Goal: Task Accomplishment & Management: Manage account settings

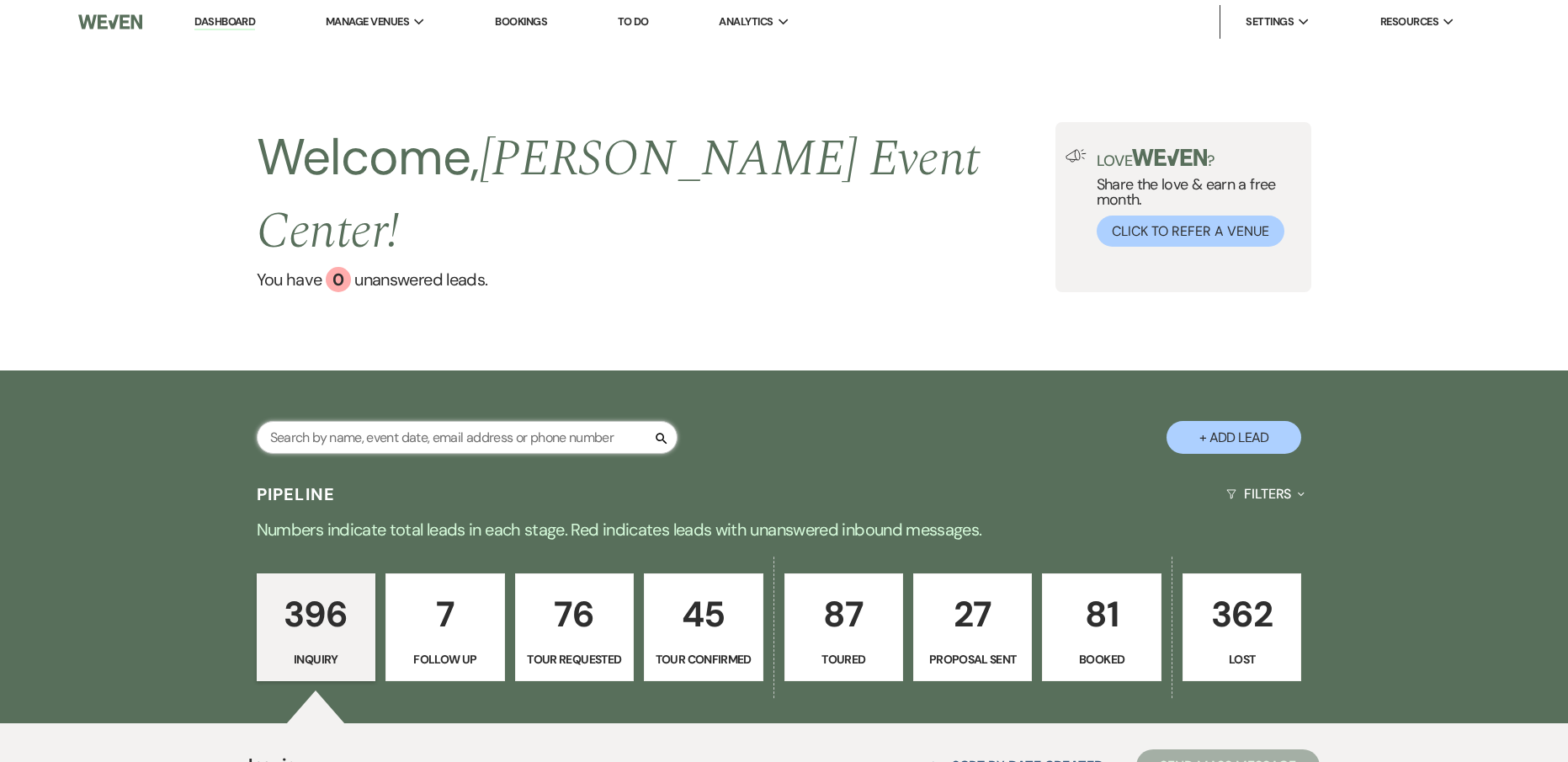
click at [600, 421] on input "text" at bounding box center [467, 437] width 420 height 33
type input "lidi"
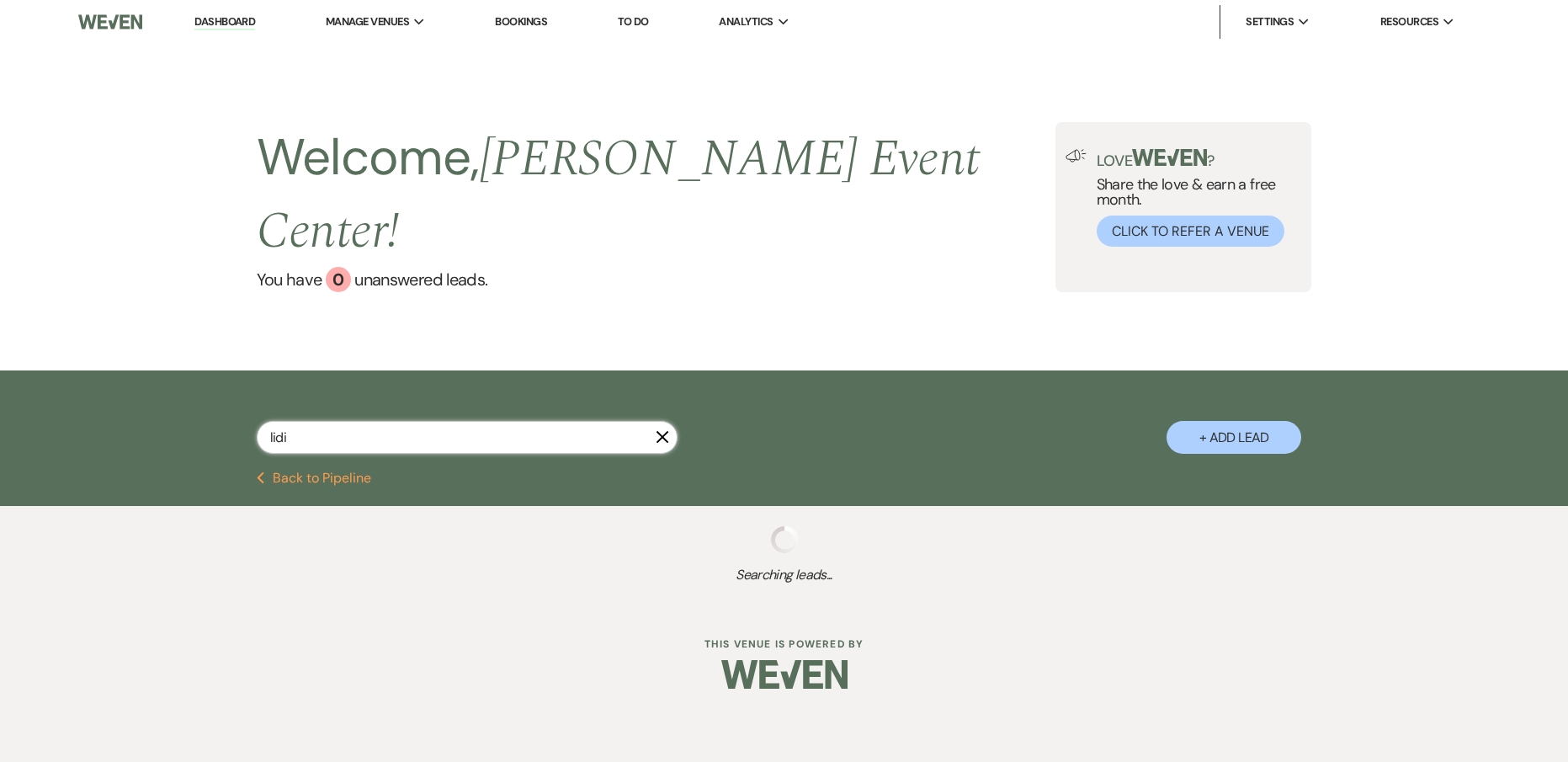
select select "2"
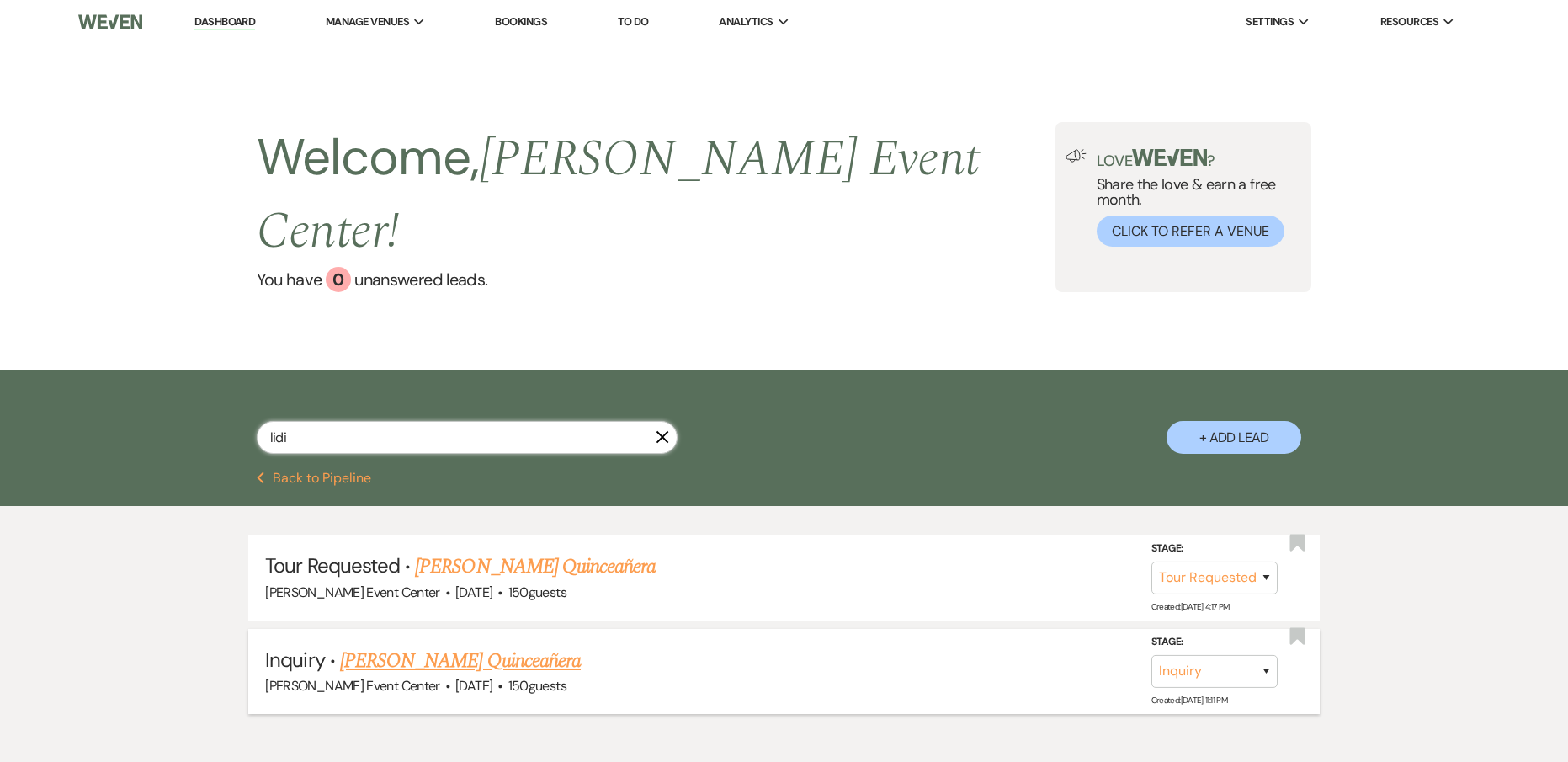
type input "lidi"
click at [1245, 655] on select "Inquiry Follow Up Tour Requested Tour Confirmed Toured Proposal Sent Booked Lost" at bounding box center [1214, 671] width 126 height 33
select select "8"
click at [1151, 655] on select "Inquiry Follow Up Tour Requested Tour Confirmed Toured Proposal Sent Booked Lost" at bounding box center [1214, 671] width 126 height 33
click at [1048, 655] on select "Booked Elsewhere Budget Date Unavailable No Response Not a Good Match Capacity …" at bounding box center [978, 671] width 145 height 33
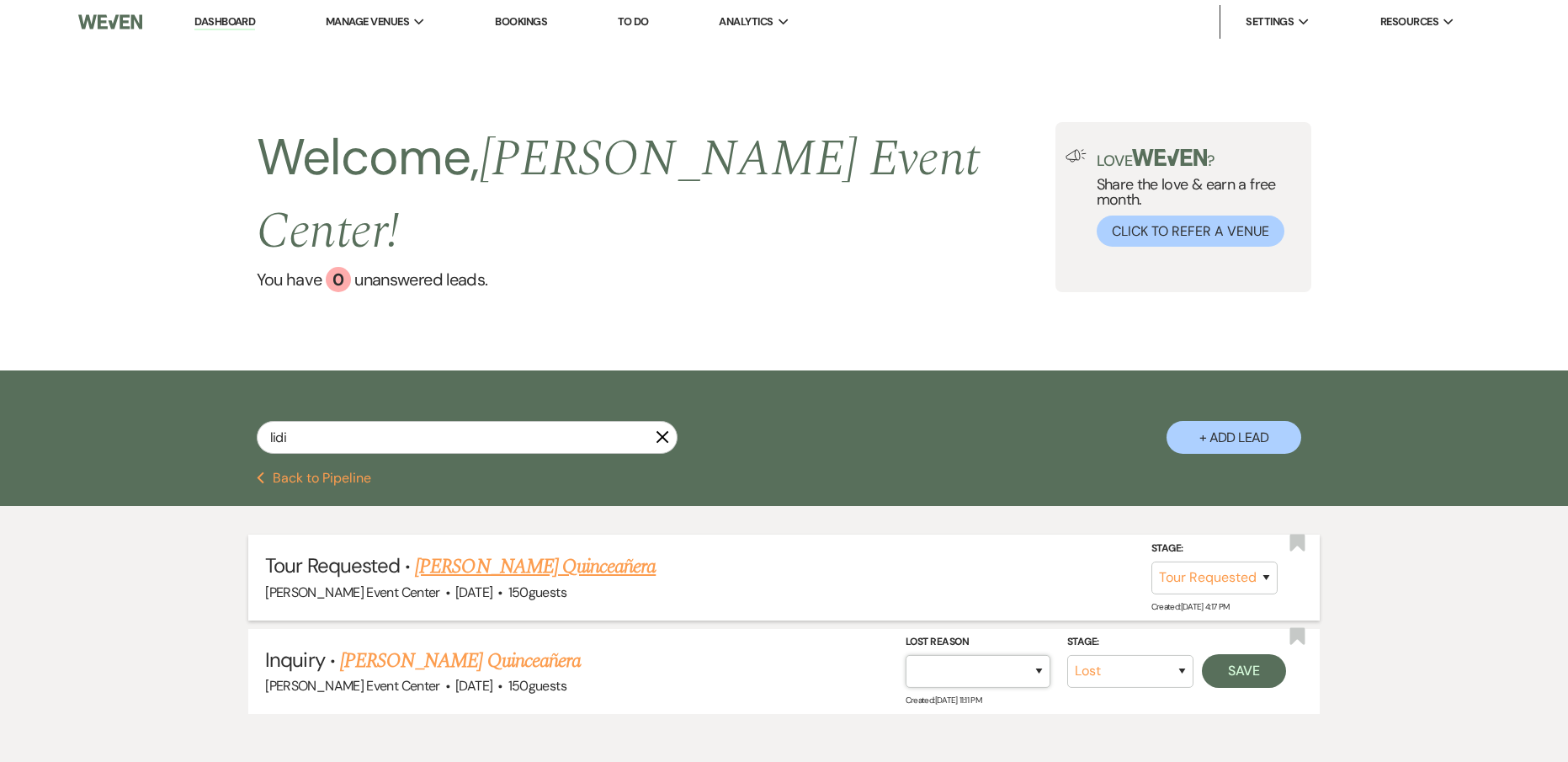
select select "4"
click at [906, 655] on select "Booked Elsewhere Budget Date Unavailable No Response Not a Good Match Capacity …" at bounding box center [978, 671] width 145 height 33
click at [1225, 654] on button "Save" at bounding box center [1243, 671] width 84 height 34
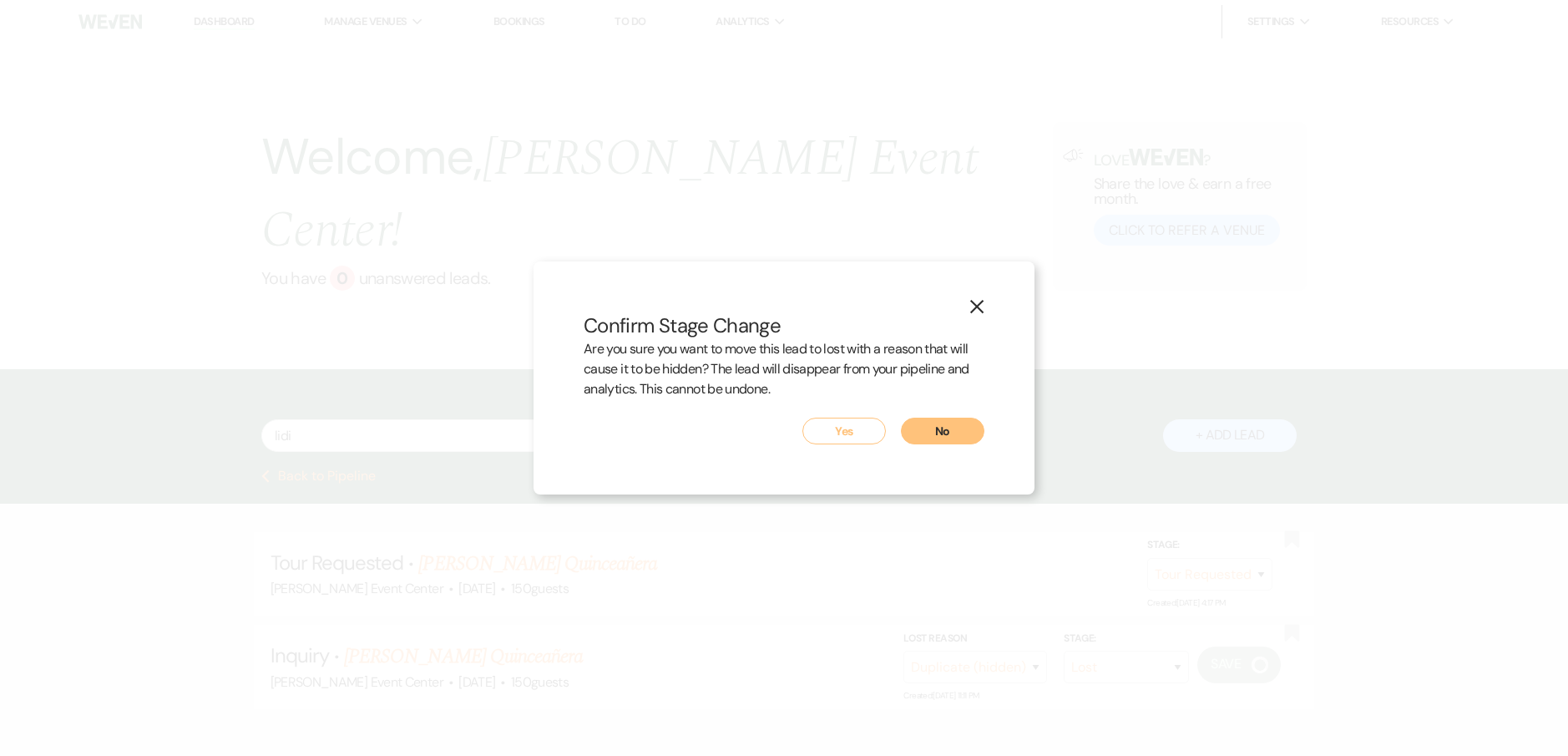
click at [811, 433] on button "Yes" at bounding box center [843, 430] width 83 height 27
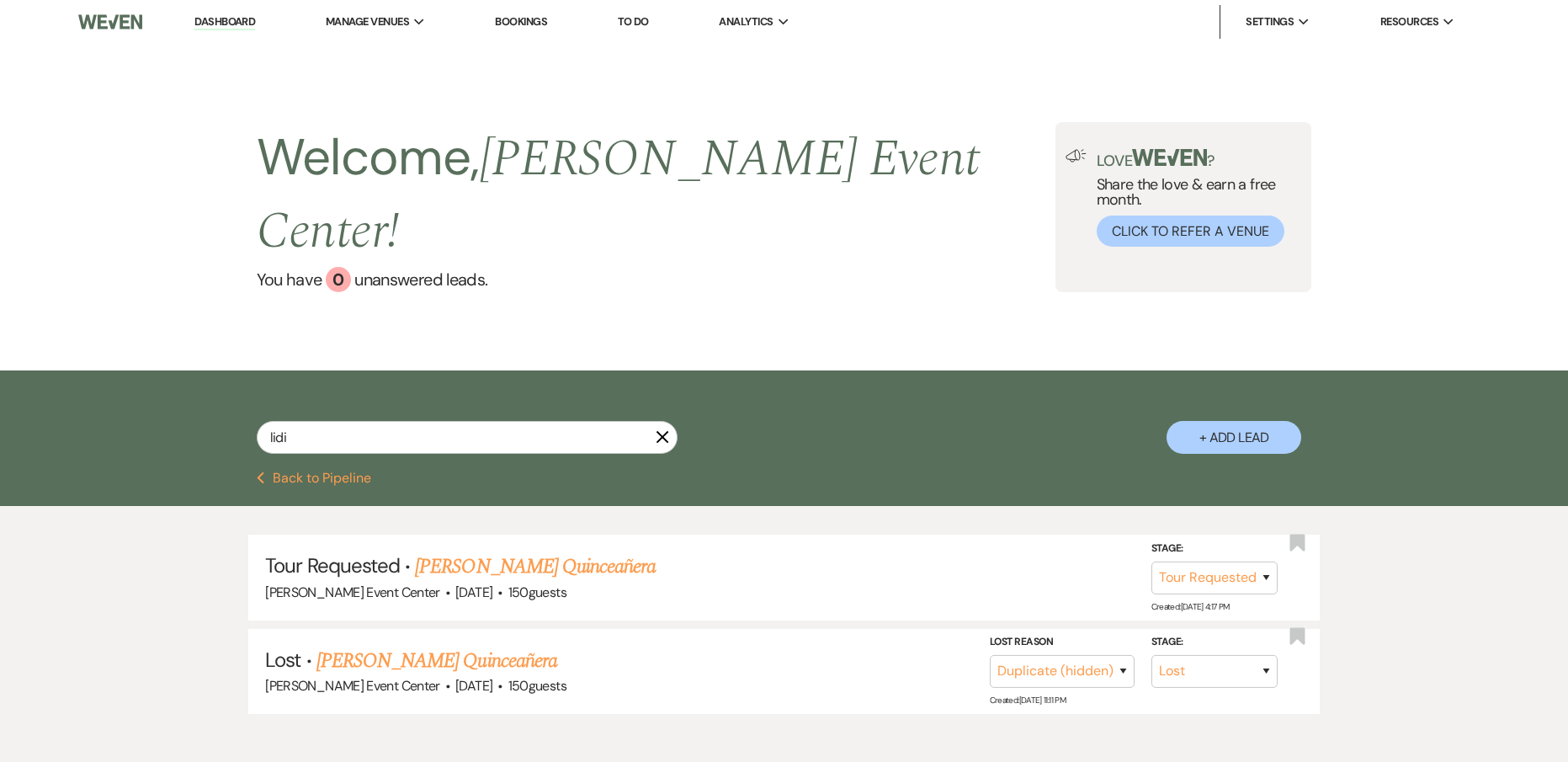
click at [836, 471] on div "Previous Back to Pipeline" at bounding box center [784, 478] width 1212 height 13
click at [527, 551] on link "[PERSON_NAME] Quinceañera" at bounding box center [535, 566] width 241 height 30
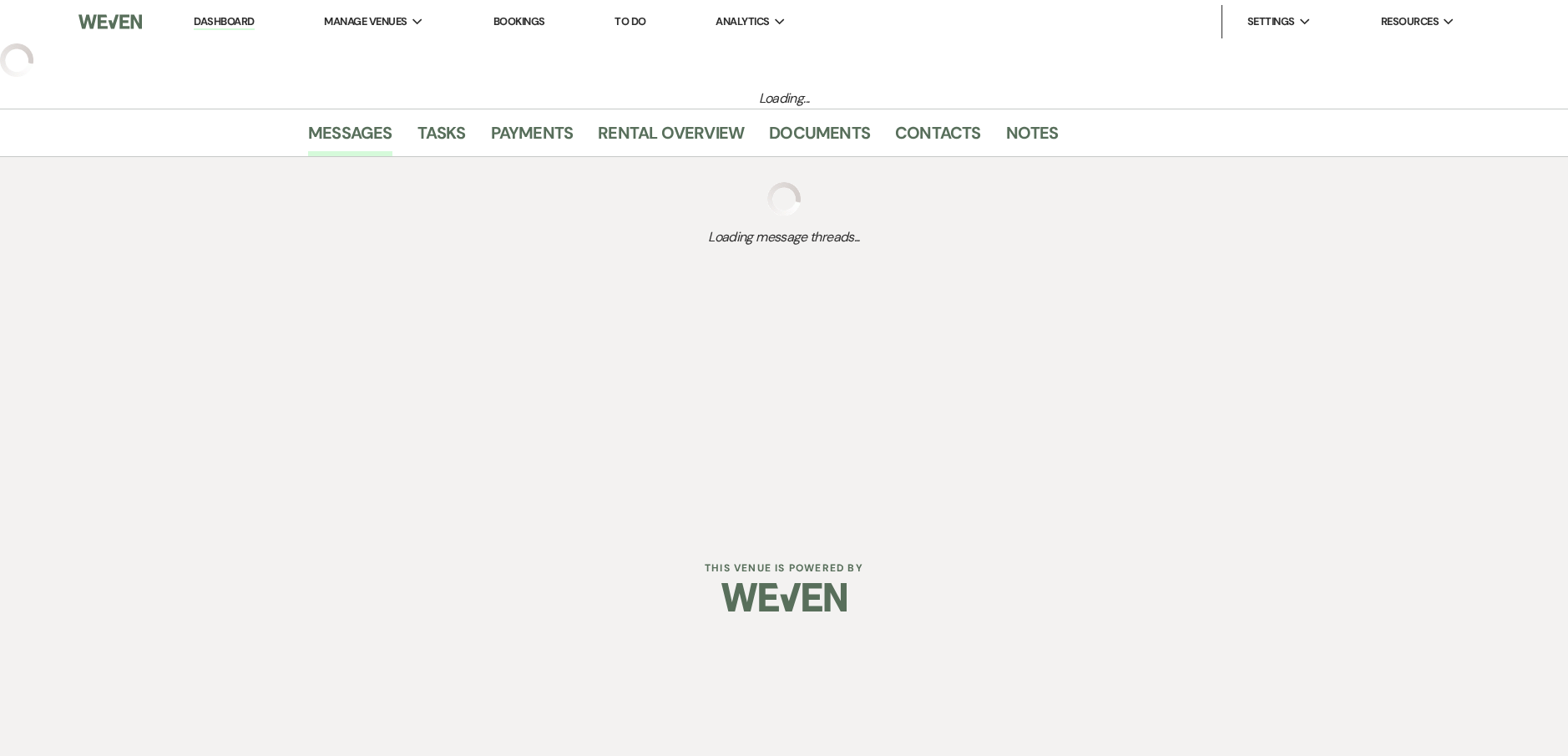
select select "2"
select select "5"
select select "15"
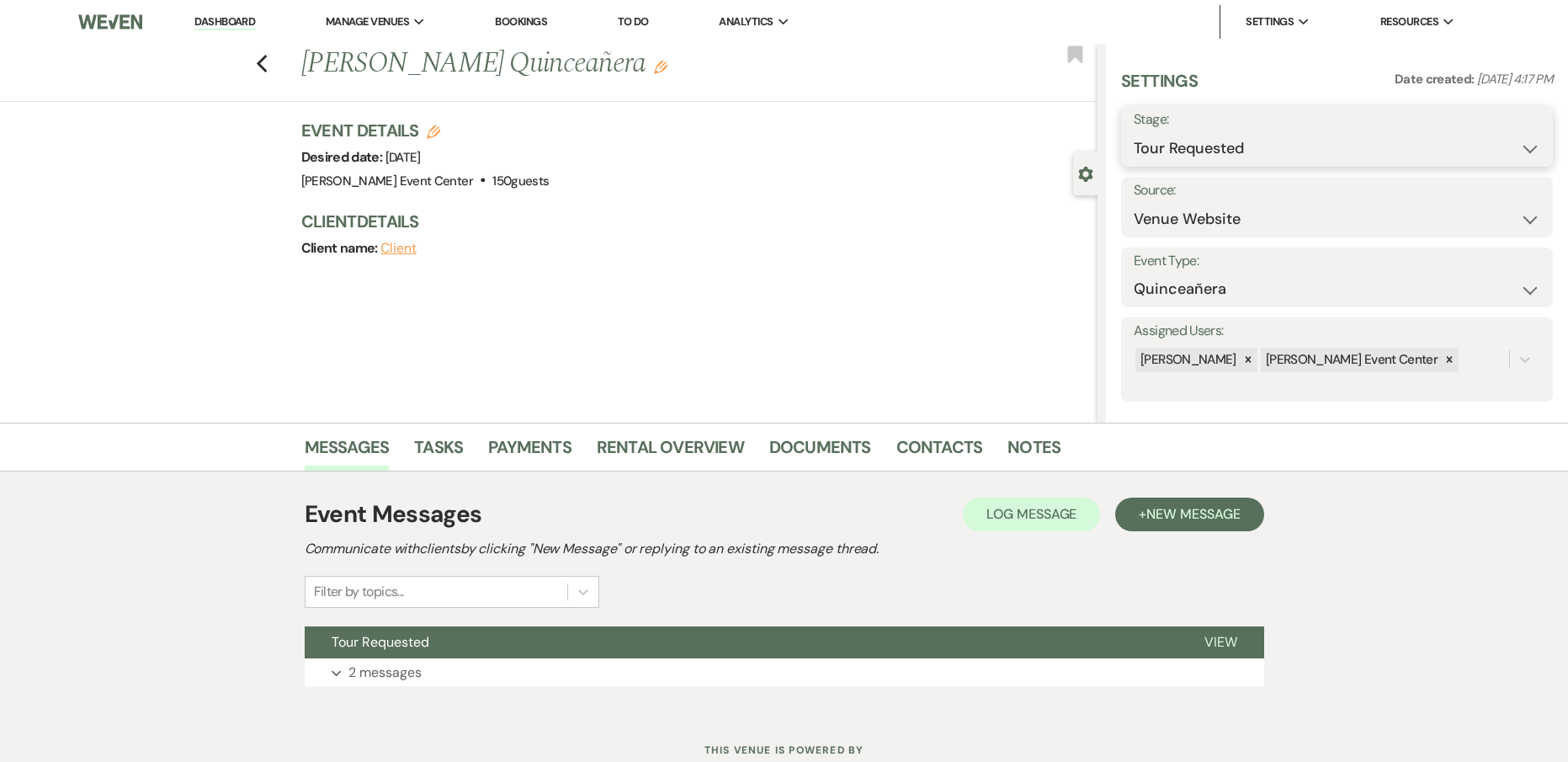
click at [1178, 158] on select "Inquiry Follow Up Tour Requested Tour Confirmed Toured Proposal Sent Booked Lost" at bounding box center [1337, 149] width 406 height 33
select select "5"
click at [1133, 133] on select "Inquiry Follow Up Tour Requested Tour Confirmed Toured Proposal Sent Booked Lost" at bounding box center [1337, 149] width 406 height 33
click at [1046, 450] on link "Notes" at bounding box center [1034, 452] width 53 height 37
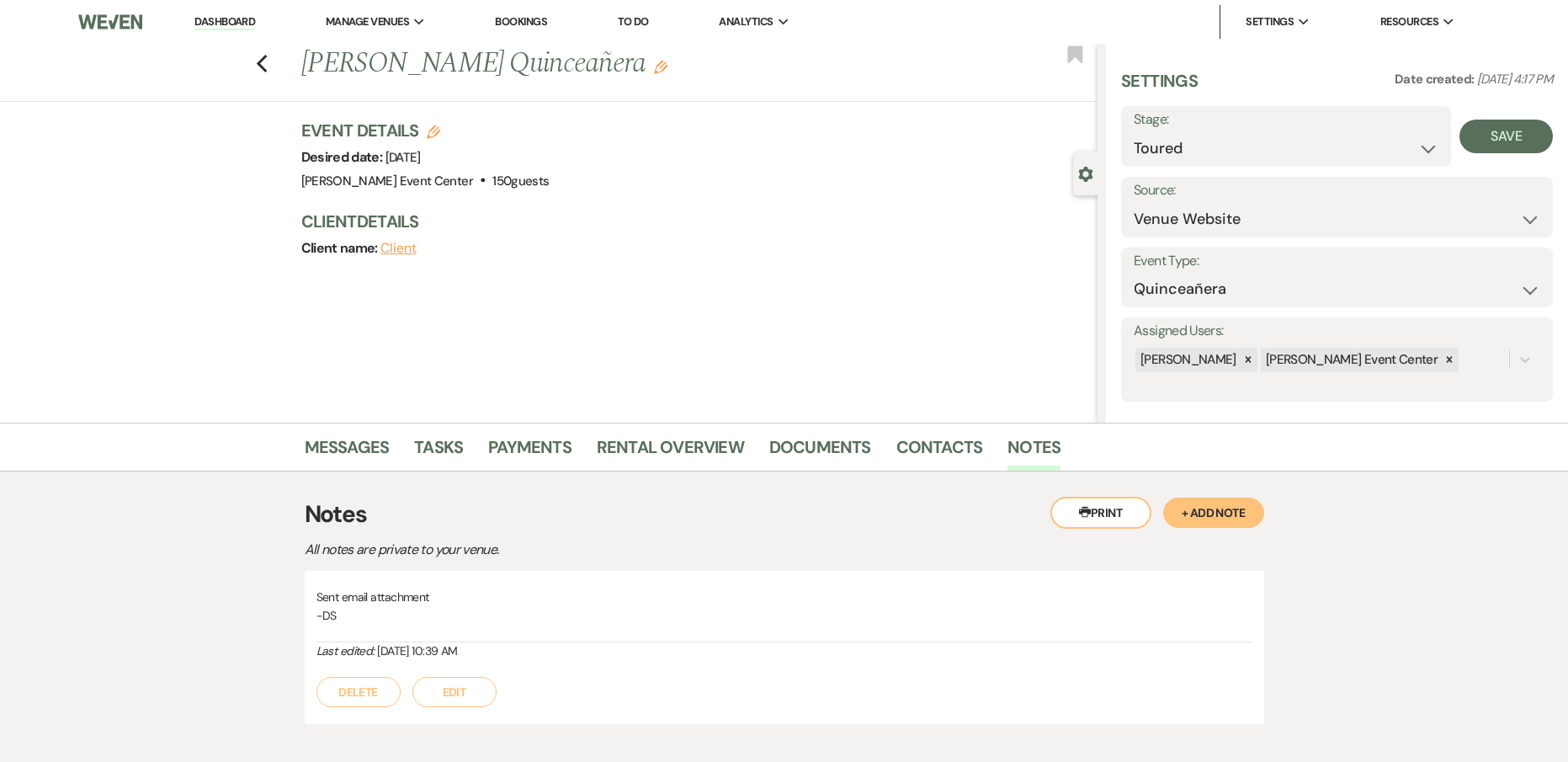
click at [1231, 524] on button "+ Add Note" at bounding box center [1213, 513] width 101 height 30
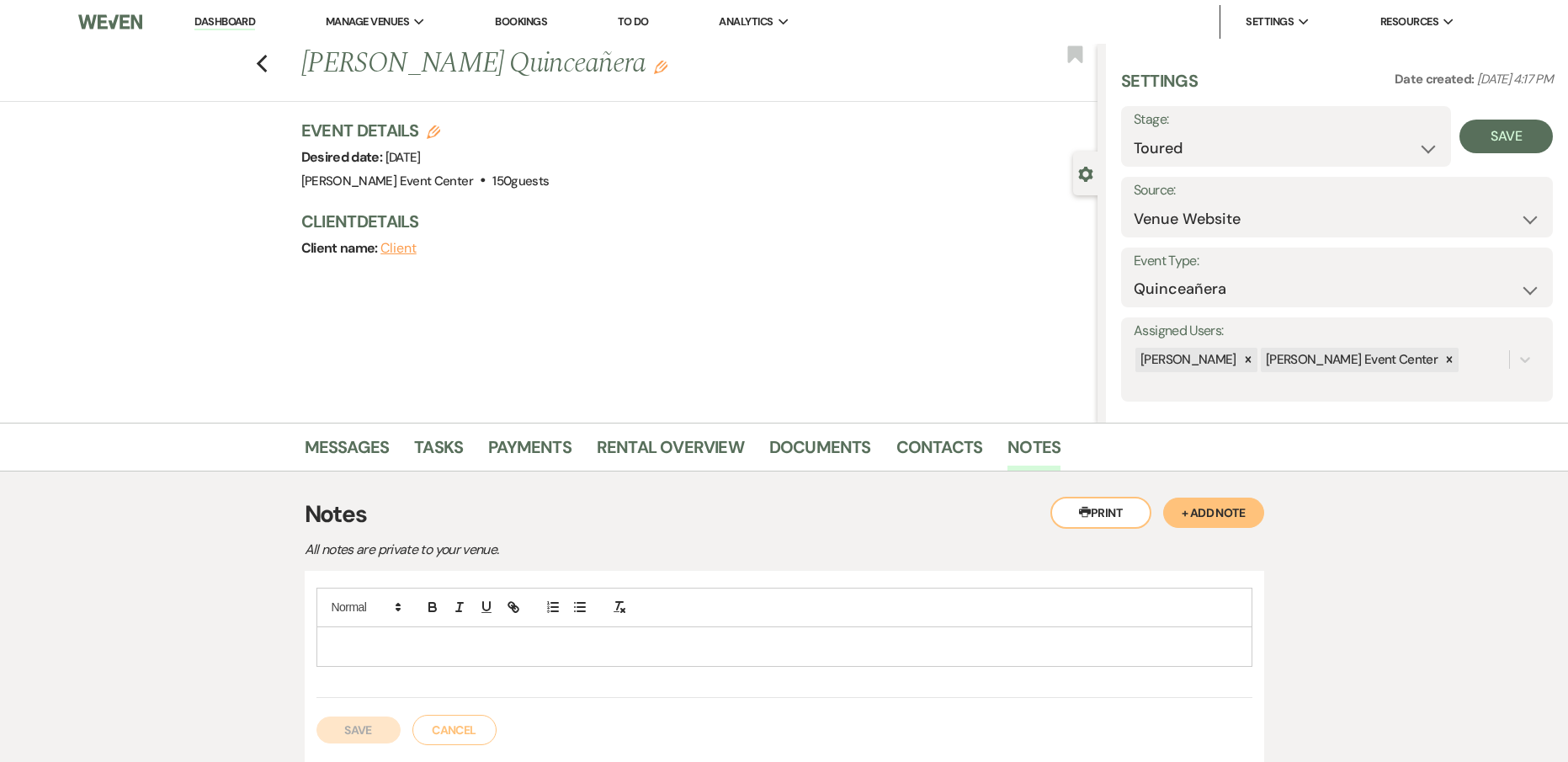
click at [580, 642] on p at bounding box center [784, 646] width 910 height 19
click at [1482, 119] on div "Save" at bounding box center [1502, 136] width 102 height 60
click at [1479, 129] on button "Save" at bounding box center [1506, 136] width 93 height 34
click at [445, 648] on p "Toured" at bounding box center [784, 646] width 910 height 19
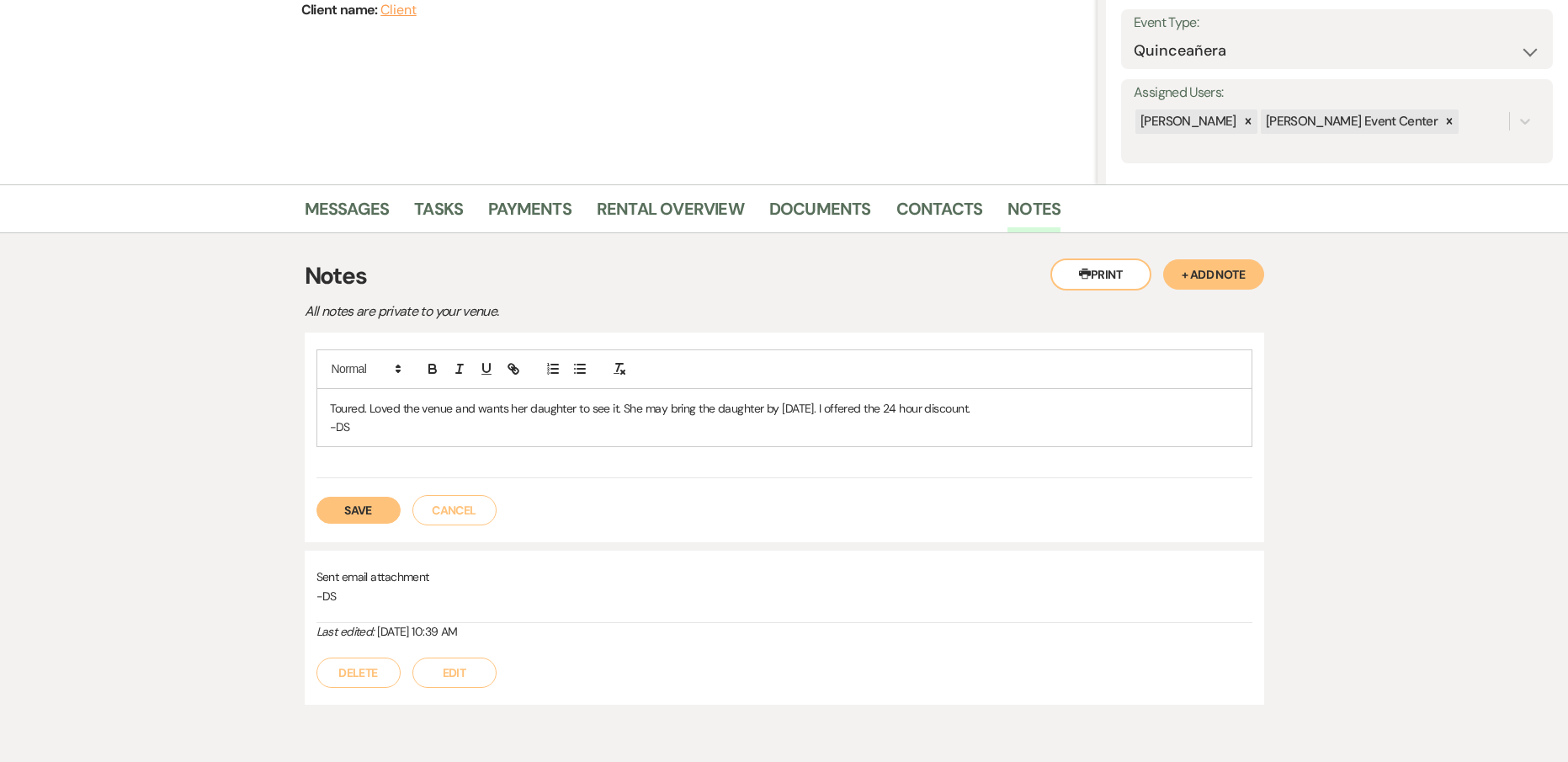
scroll to position [315, 0]
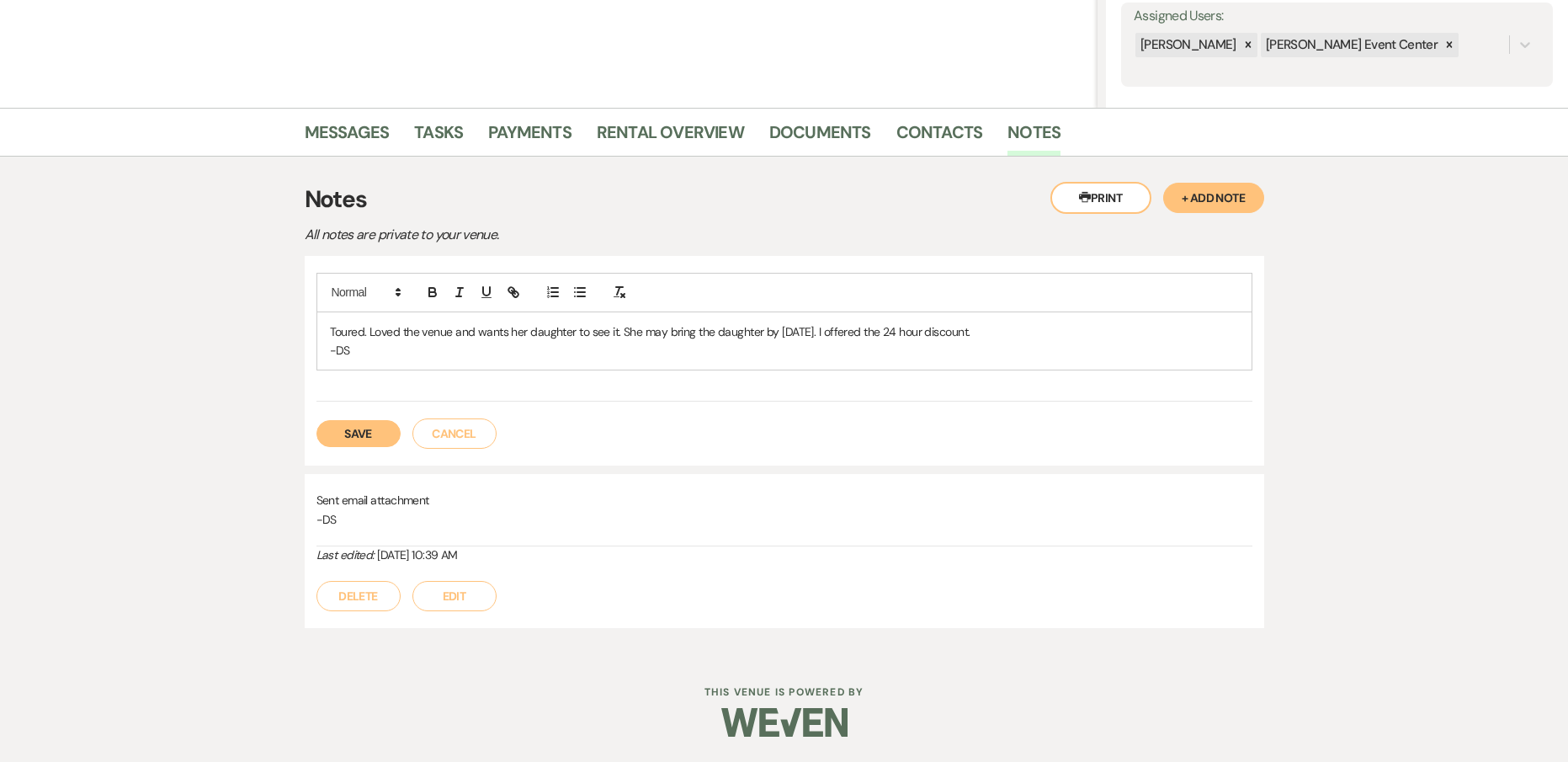
click at [1008, 330] on p "Toured. Loved the venue and wants her daughter to see it. She may bring the dau…" at bounding box center [784, 332] width 910 height 19
click at [371, 436] on button "Save" at bounding box center [358, 434] width 84 height 27
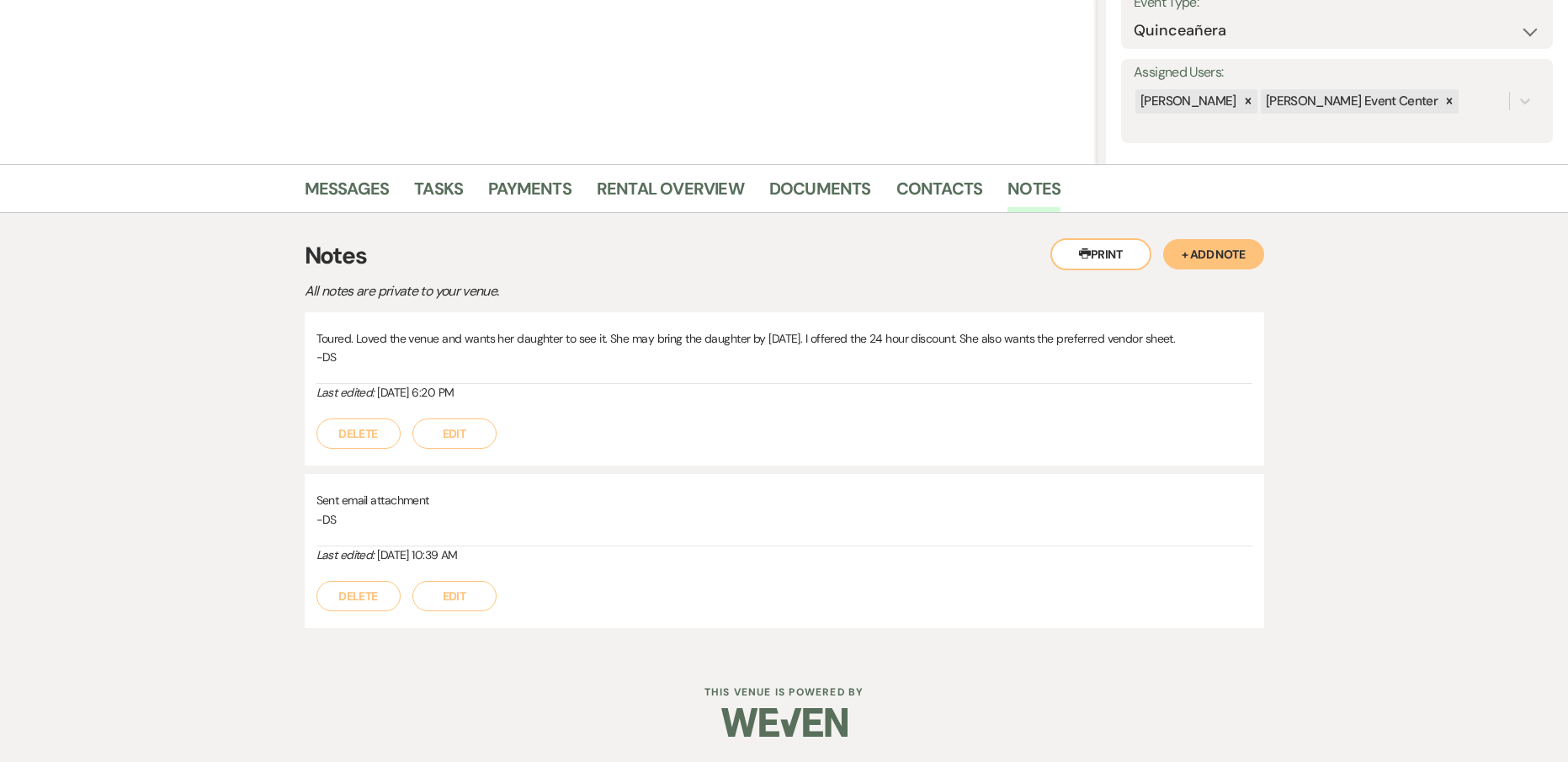
click at [333, 178] on link "Messages" at bounding box center [347, 193] width 85 height 37
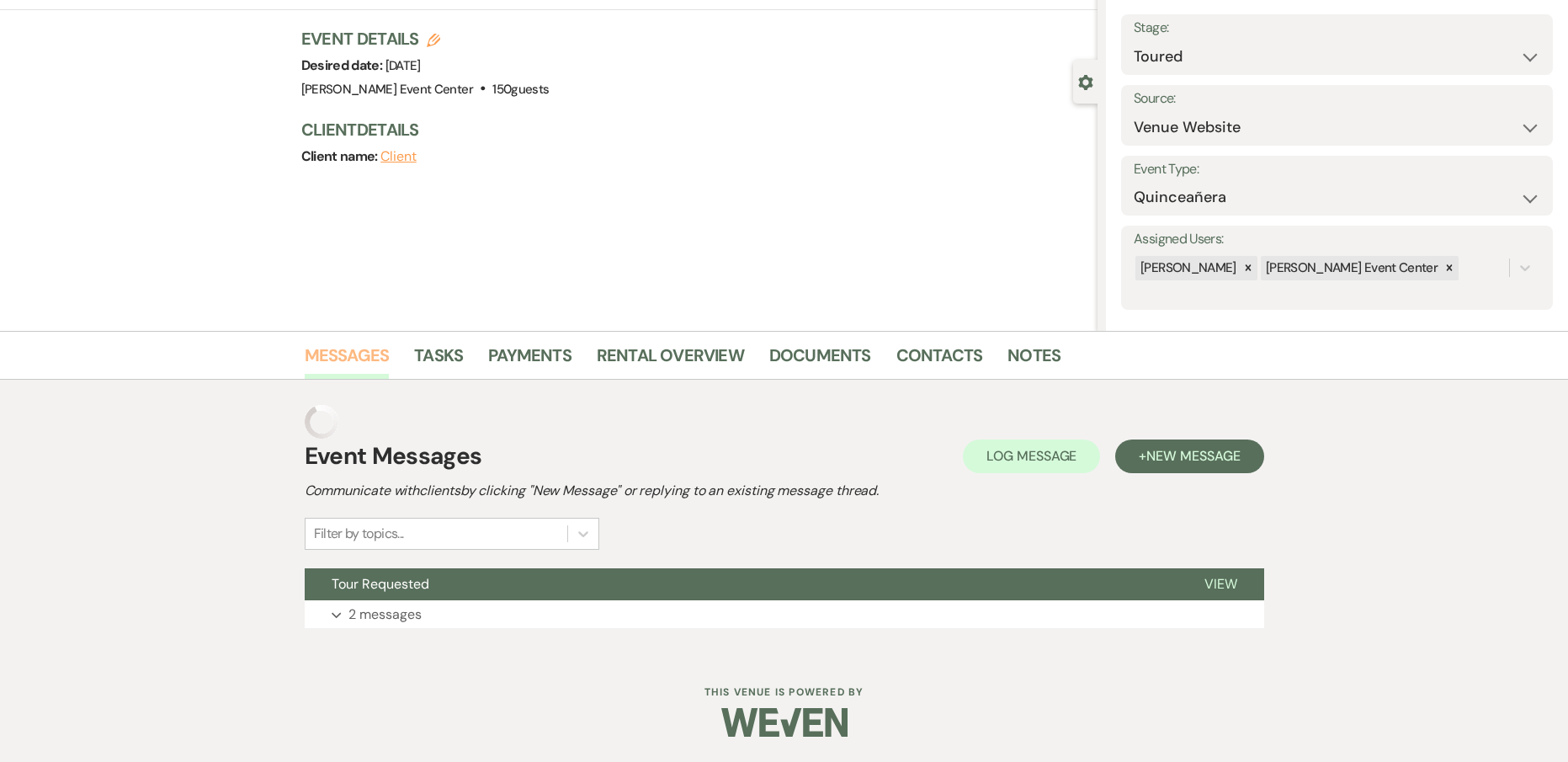
scroll to position [58, 0]
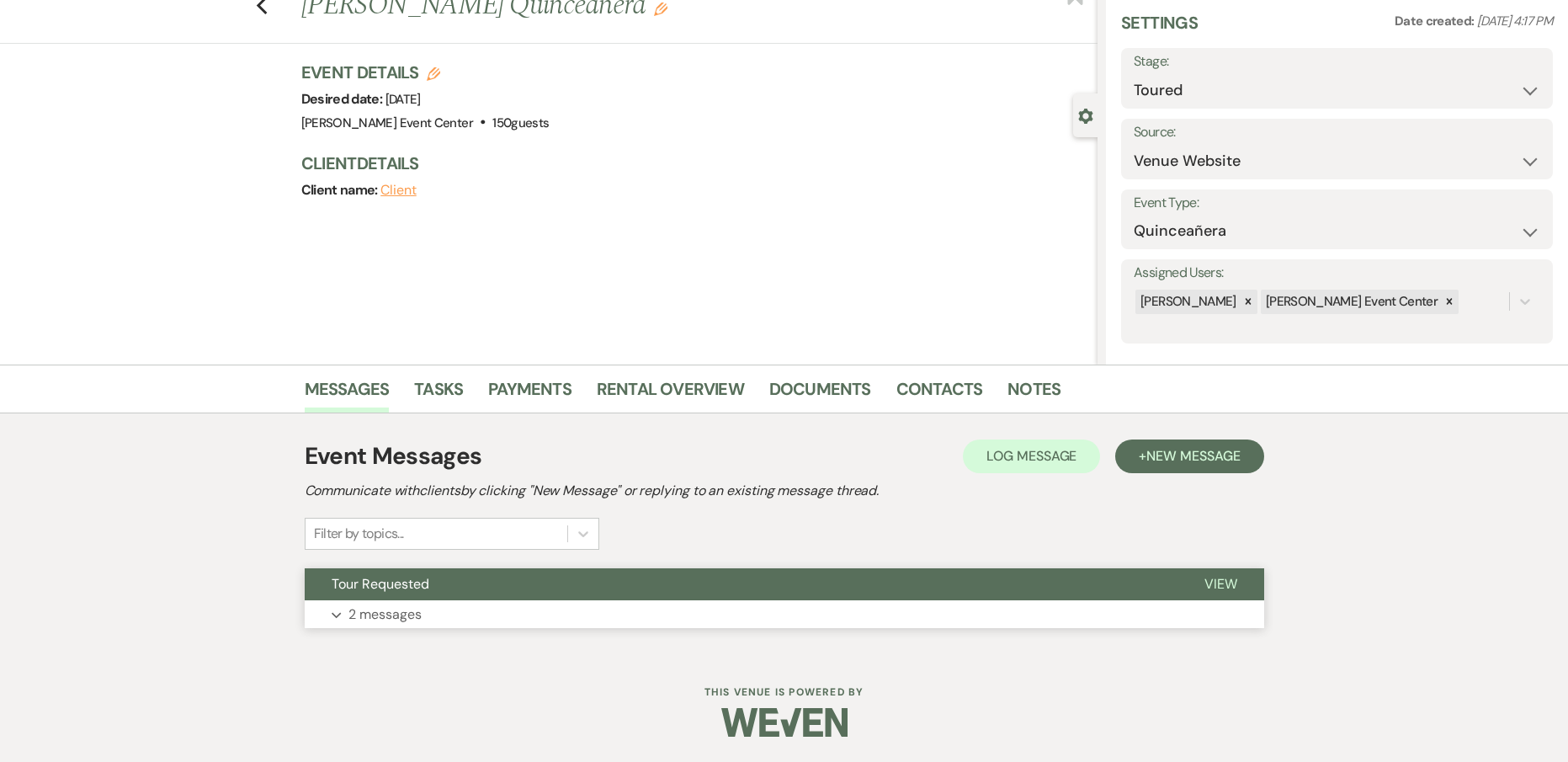
click at [398, 613] on p "2 messages" at bounding box center [386, 614] width 73 height 22
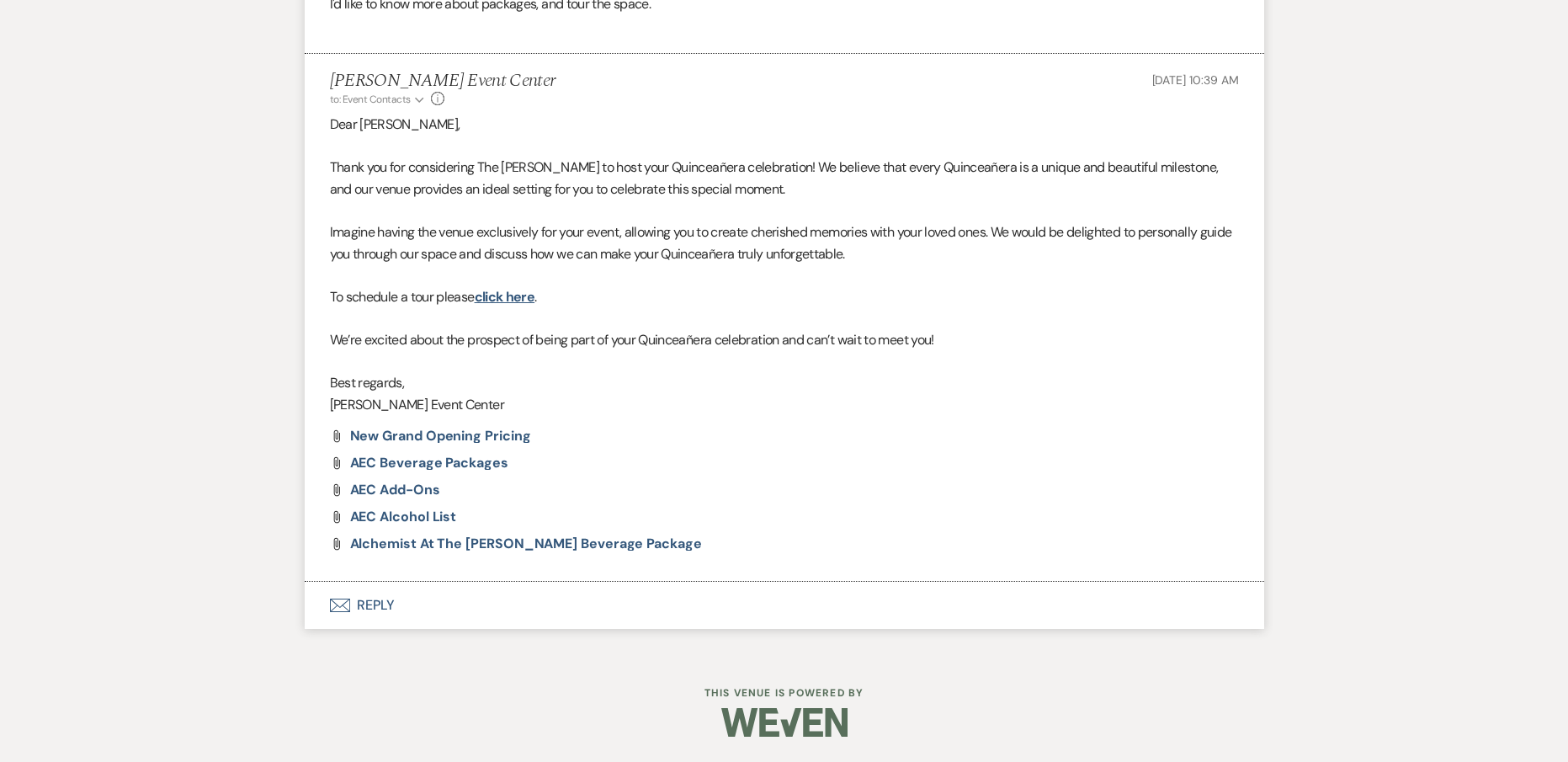
click at [378, 598] on button "Envelope Reply" at bounding box center [784, 605] width 959 height 47
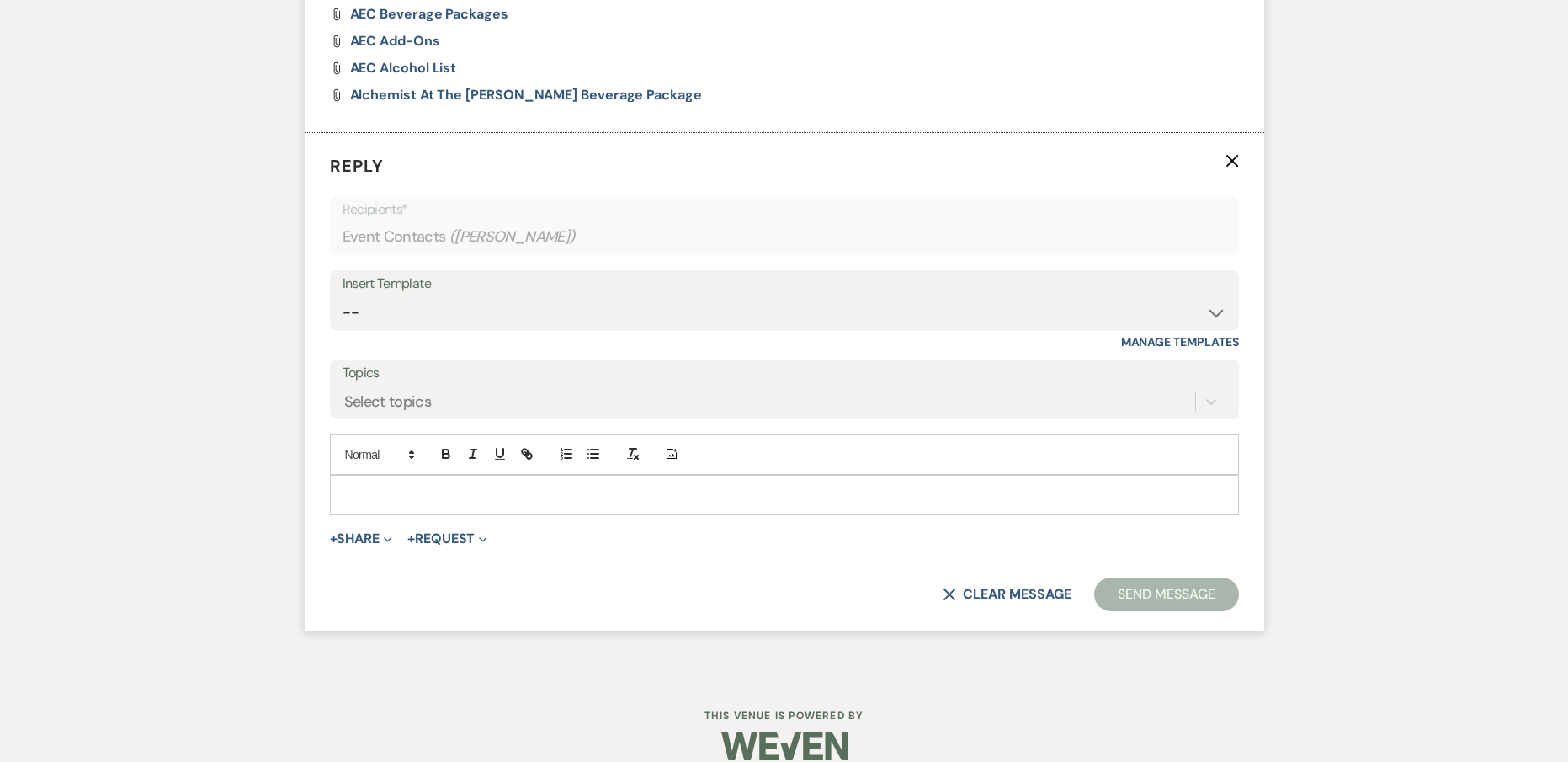
scroll to position [1374, 0]
click at [533, 283] on div "Insert Template" at bounding box center [784, 282] width 884 height 24
drag, startPoint x: 533, startPoint y: 283, endPoint x: 534, endPoint y: 295, distance: 12.0
click at [533, 294] on div "Insert Template -- Weven Planning Portal Introduction (Booked Events) Initial I…" at bounding box center [784, 298] width 910 height 60
click at [500, 319] on select "-- Weven Planning Portal Introduction (Booked Events) Initial Inquiry Response …" at bounding box center [784, 310] width 884 height 33
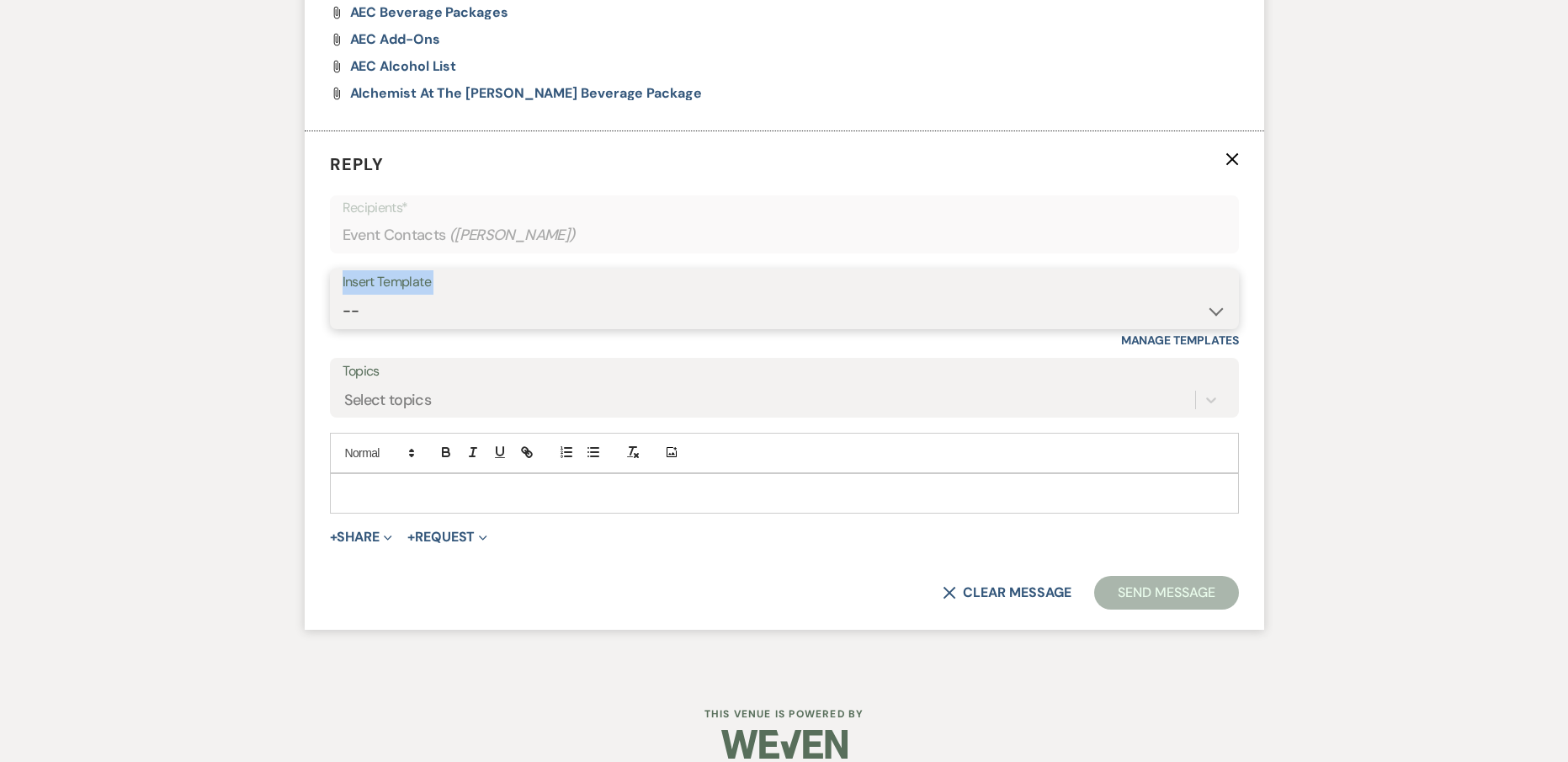
select select "5282"
click at [342, 294] on select "-- Weven Planning Portal Introduction (Booked Events) Initial Inquiry Response …" at bounding box center [784, 310] width 884 height 33
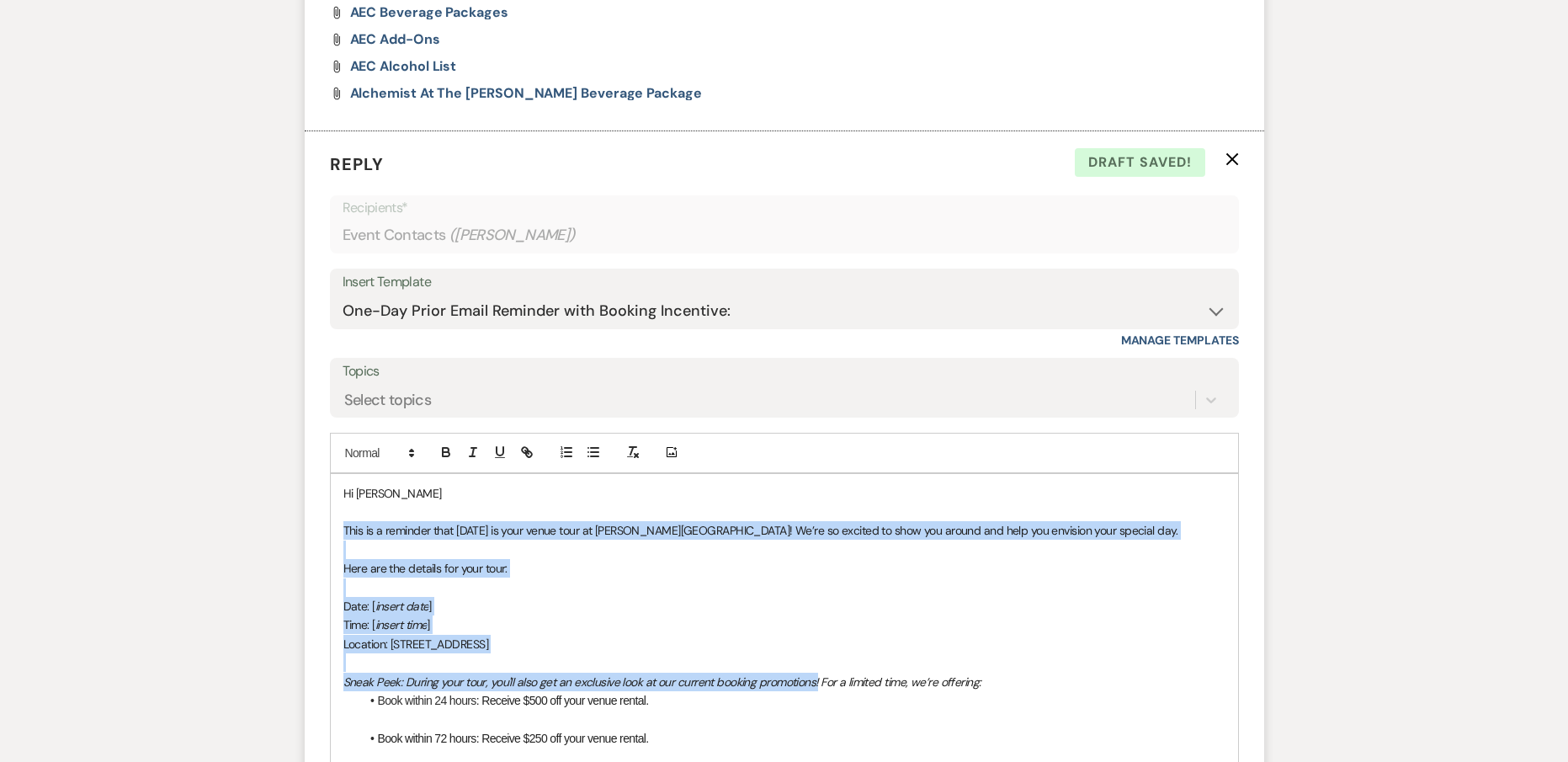
drag, startPoint x: 817, startPoint y: 685, endPoint x: 341, endPoint y: 522, distance: 503.1
click at [341, 522] on div "Hi Lidia This is a reminder that tomorrow is your venue tour at Artis Event Cen…" at bounding box center [784, 682] width 908 height 416
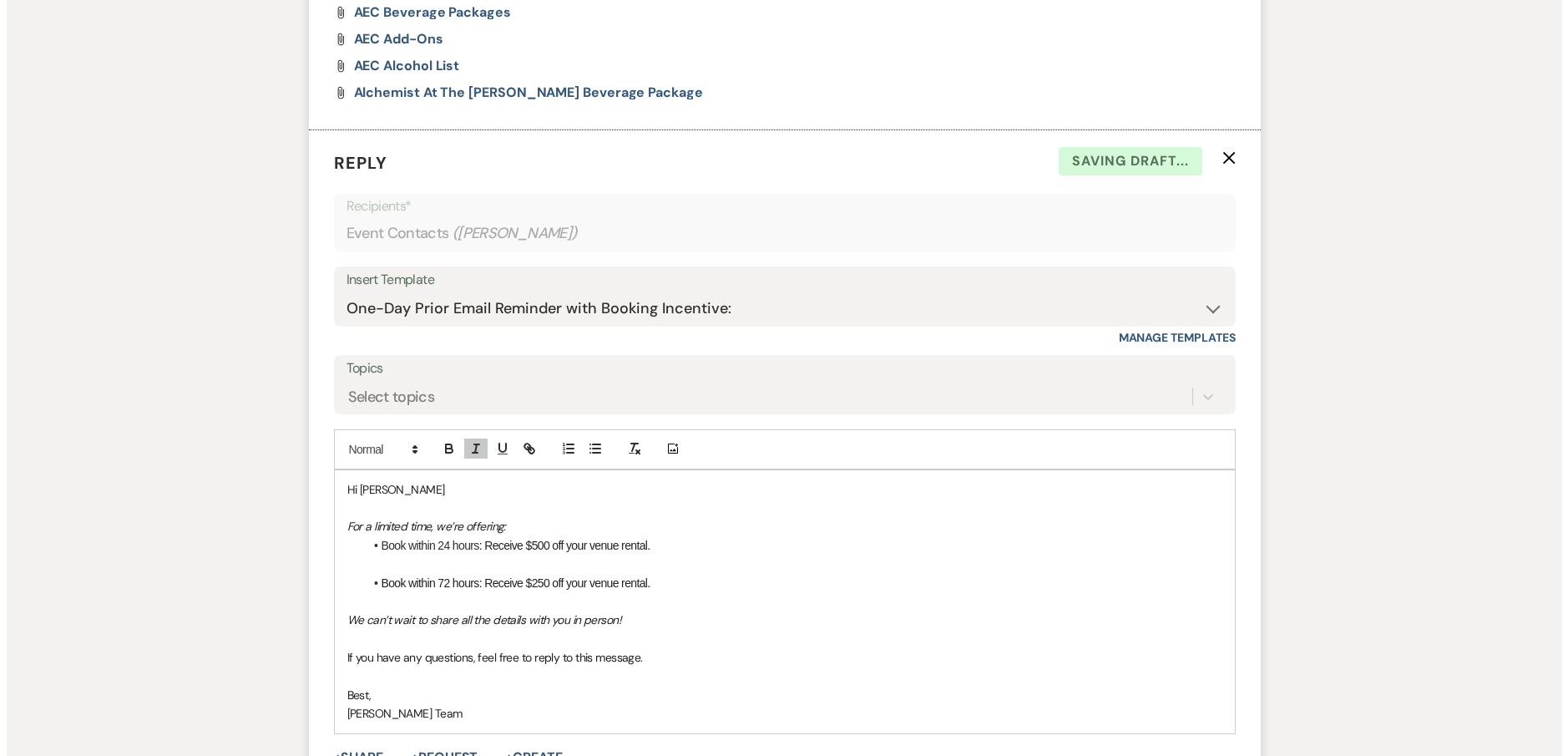
scroll to position [1610, 0]
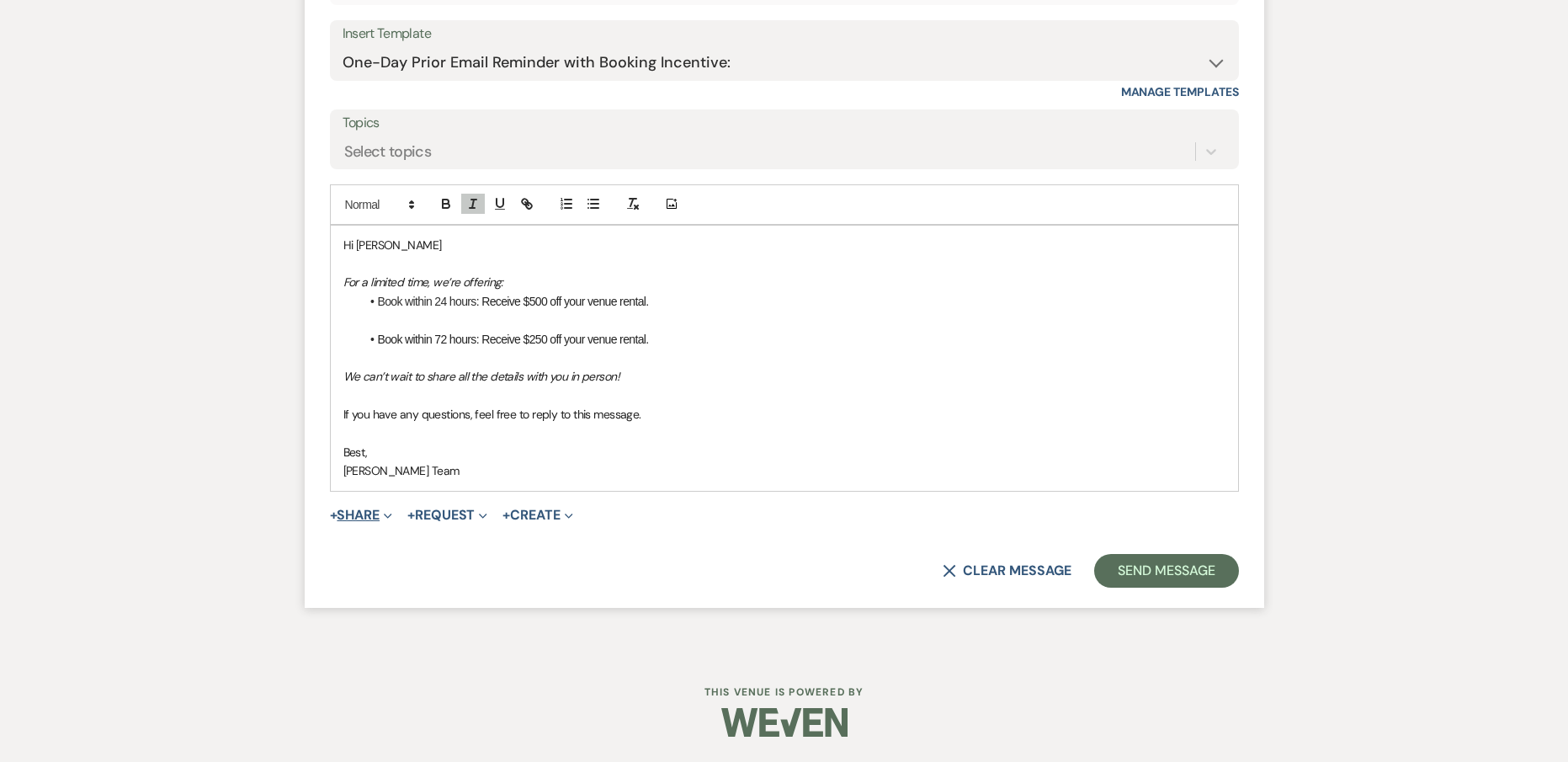
click at [356, 518] on button "+ Share Expand" at bounding box center [361, 516] width 63 height 13
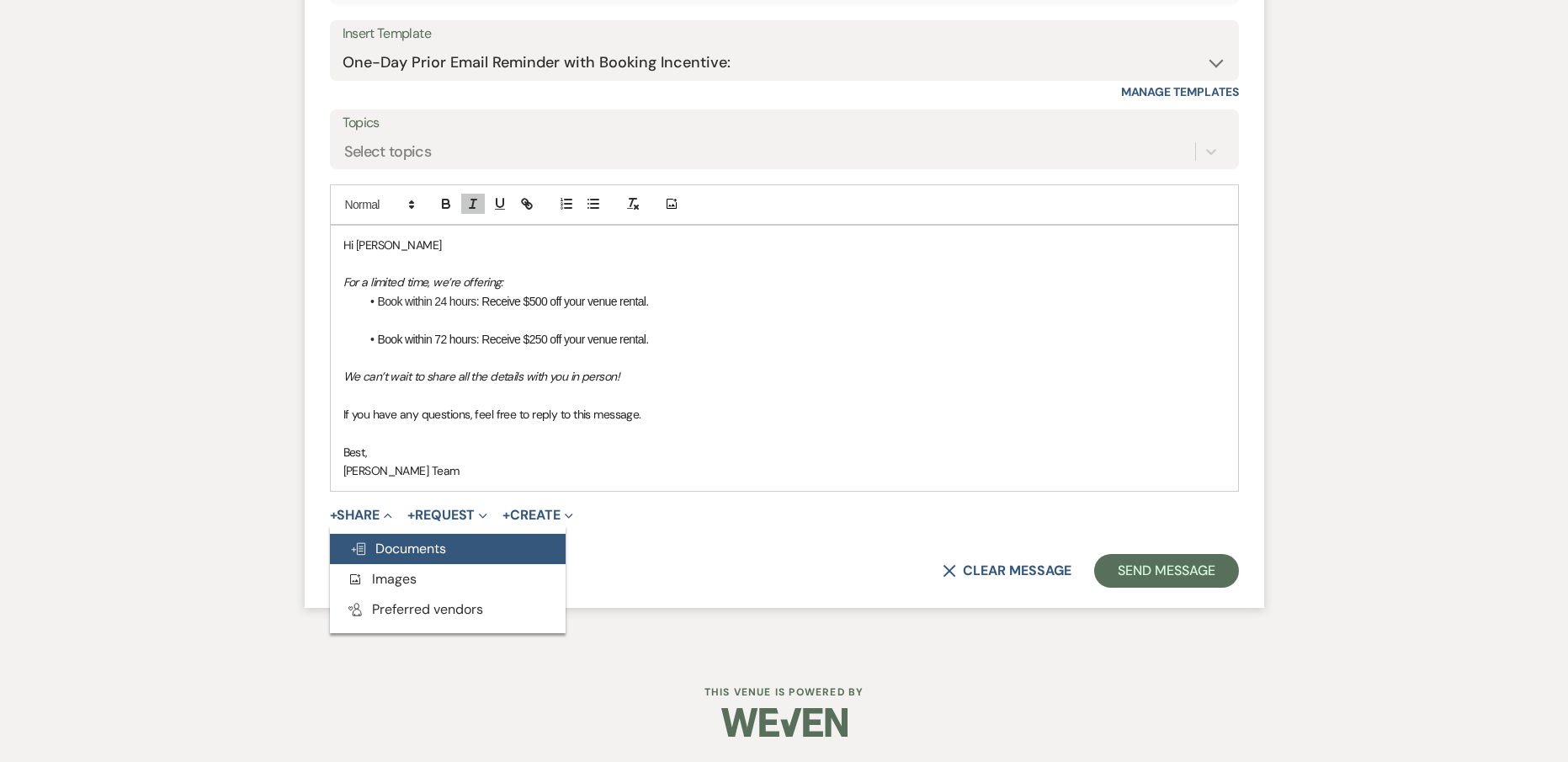
click at [370, 541] on span "Doc Upload Documents" at bounding box center [398, 548] width 96 height 18
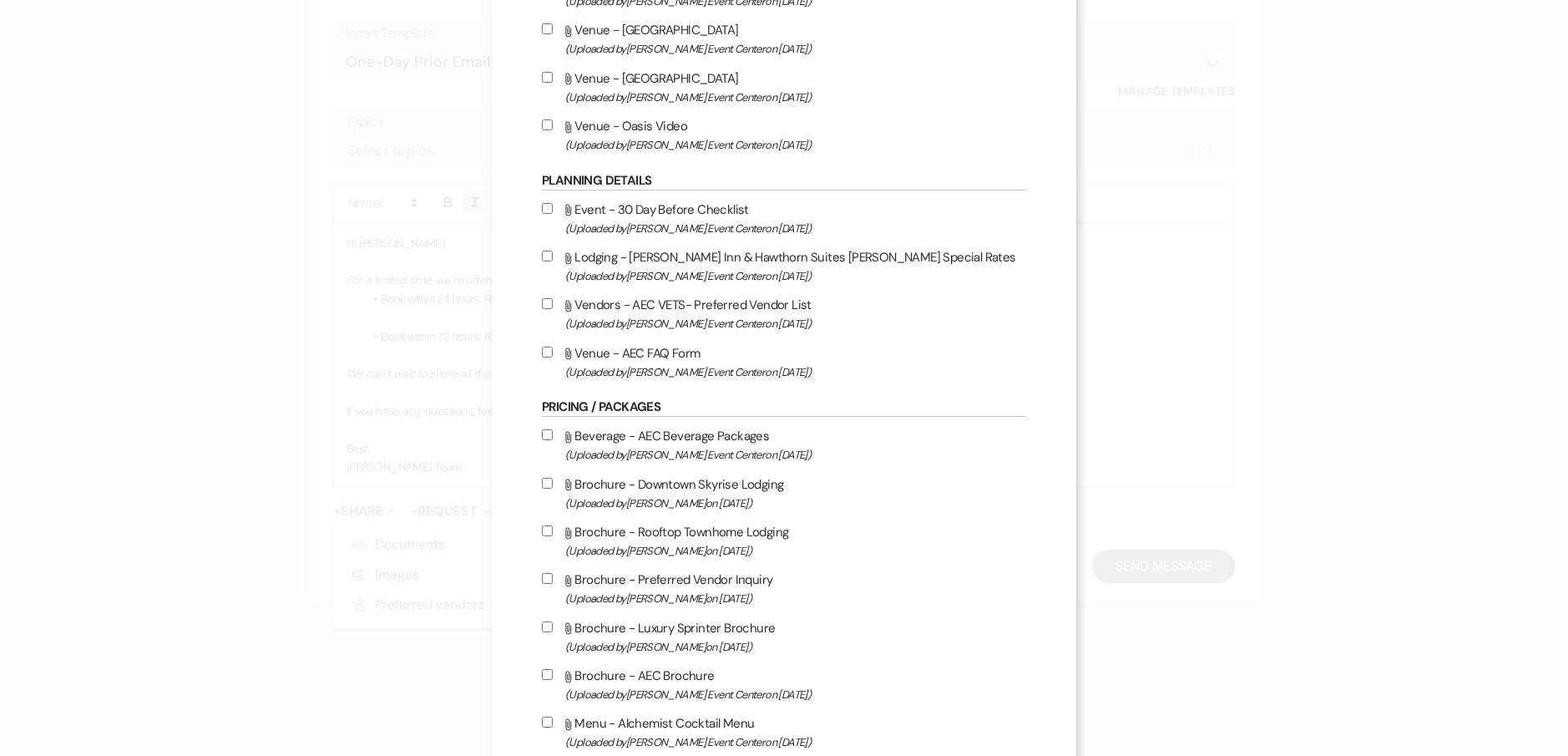
scroll to position [2422, 0]
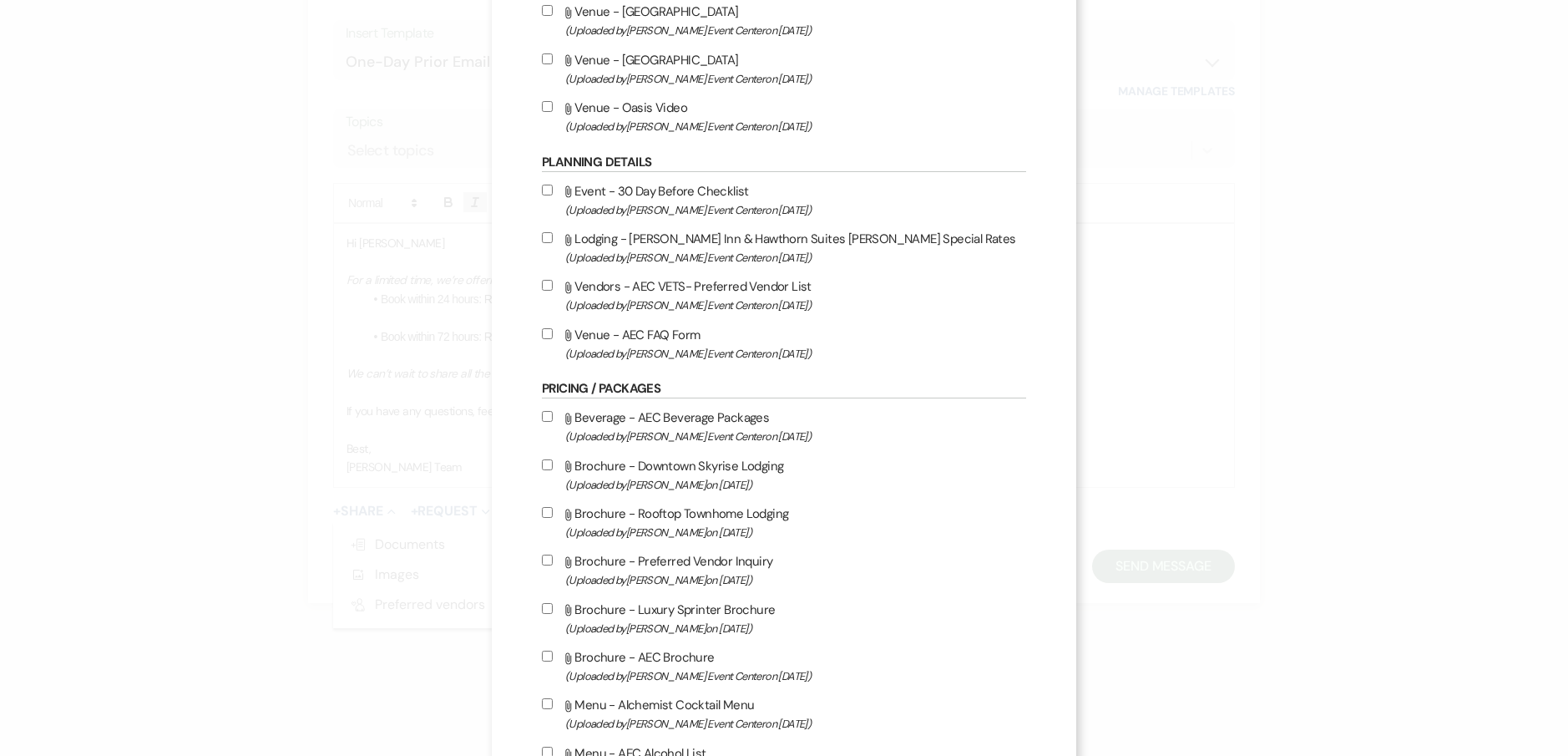
click at [542, 287] on input "Attach File Vendors - AEC VETS- Preferred Vendor List (Uploaded by Artis Event …" at bounding box center [548, 286] width 11 height 11
checkbox input "true"
click at [542, 330] on input "Attach File Venue - AEC FAQ Form (Uploaded by Artis Event Center on Oct 30th, 2…" at bounding box center [548, 334] width 11 height 11
checkbox input "true"
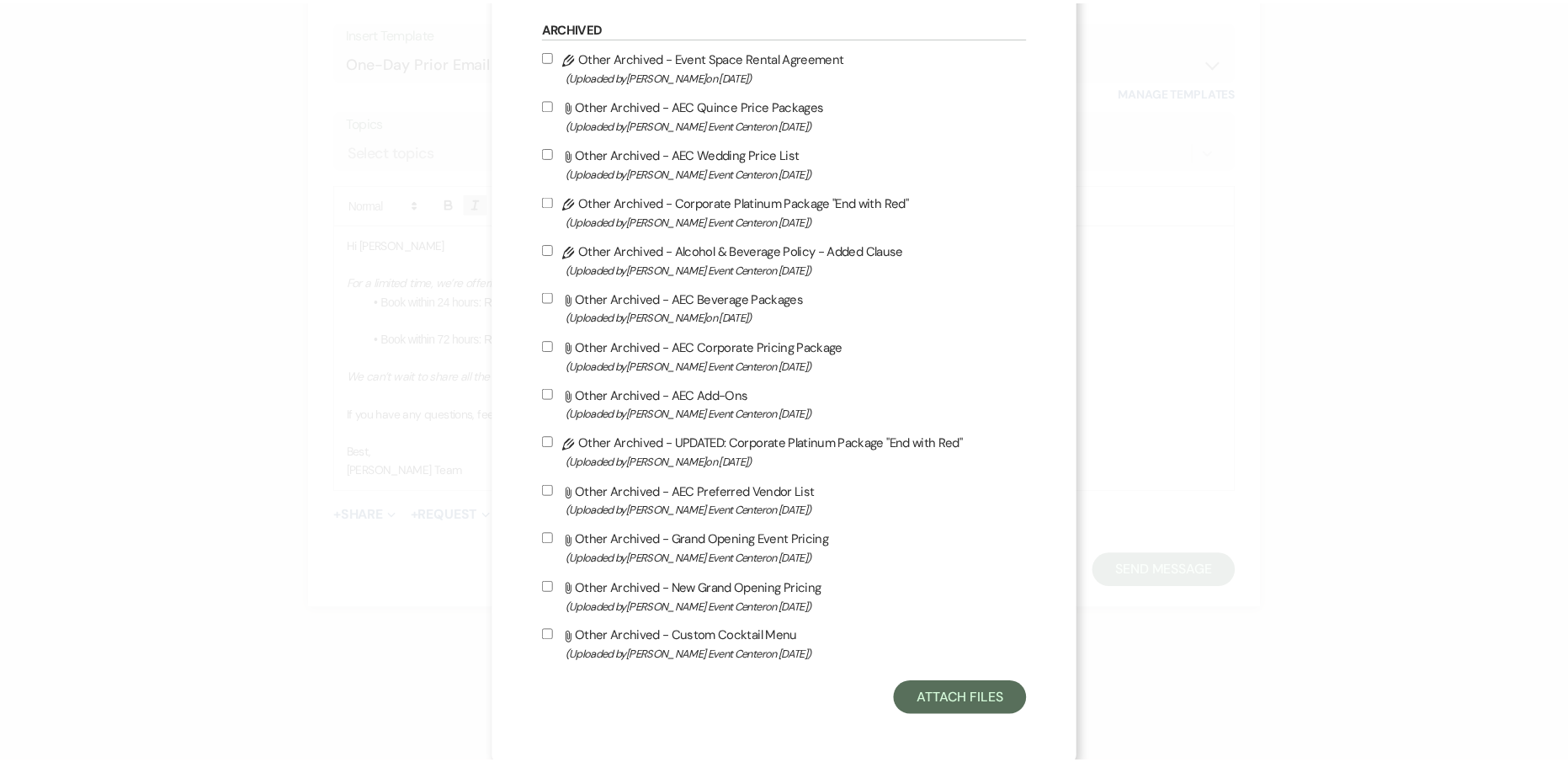
scroll to position [3654, 0]
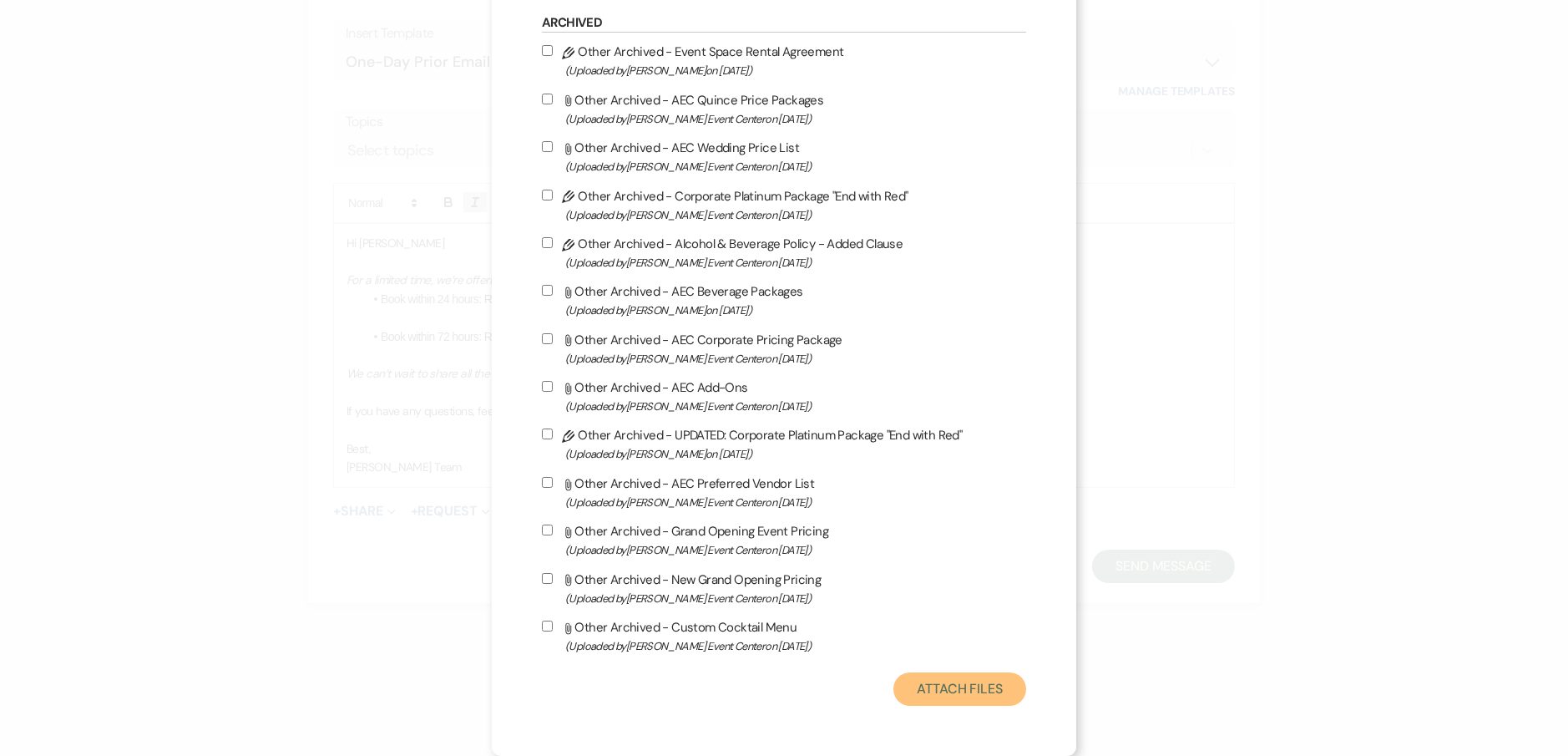
click at [931, 677] on button "Attach Files" at bounding box center [960, 689] width 132 height 34
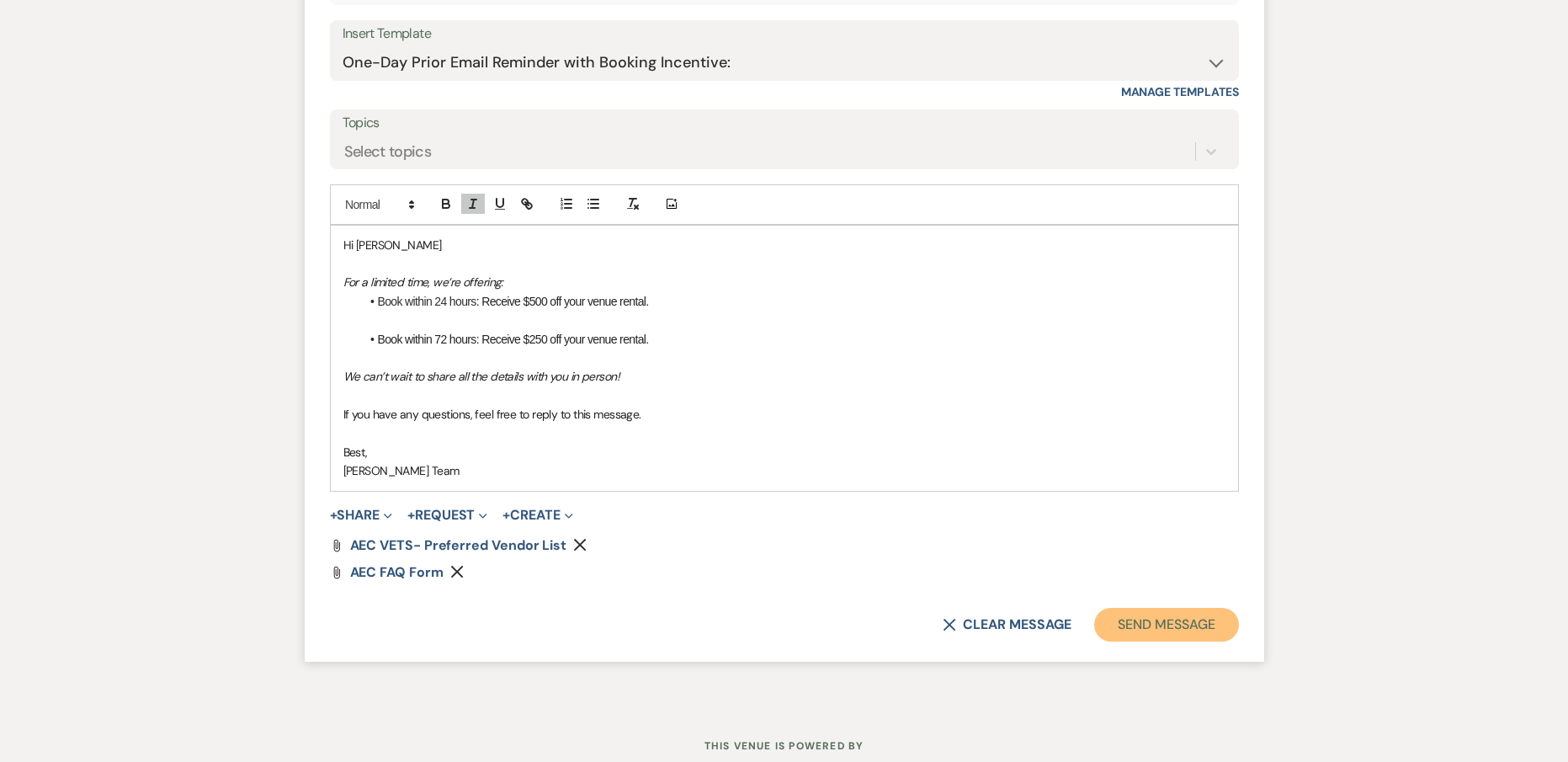
click at [1174, 618] on button "Send Message" at bounding box center [1165, 625] width 144 height 34
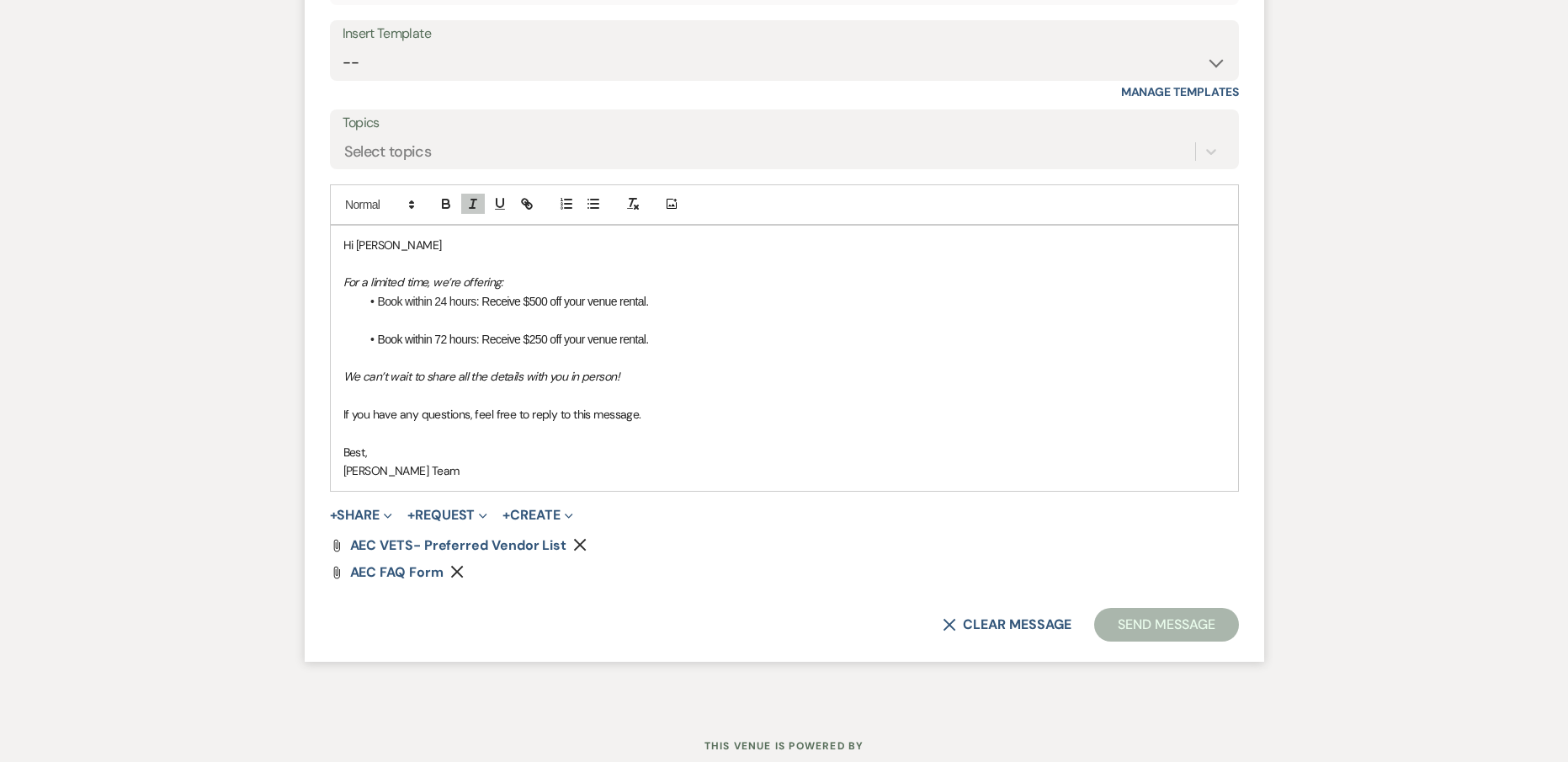
scroll to position [1328, 0]
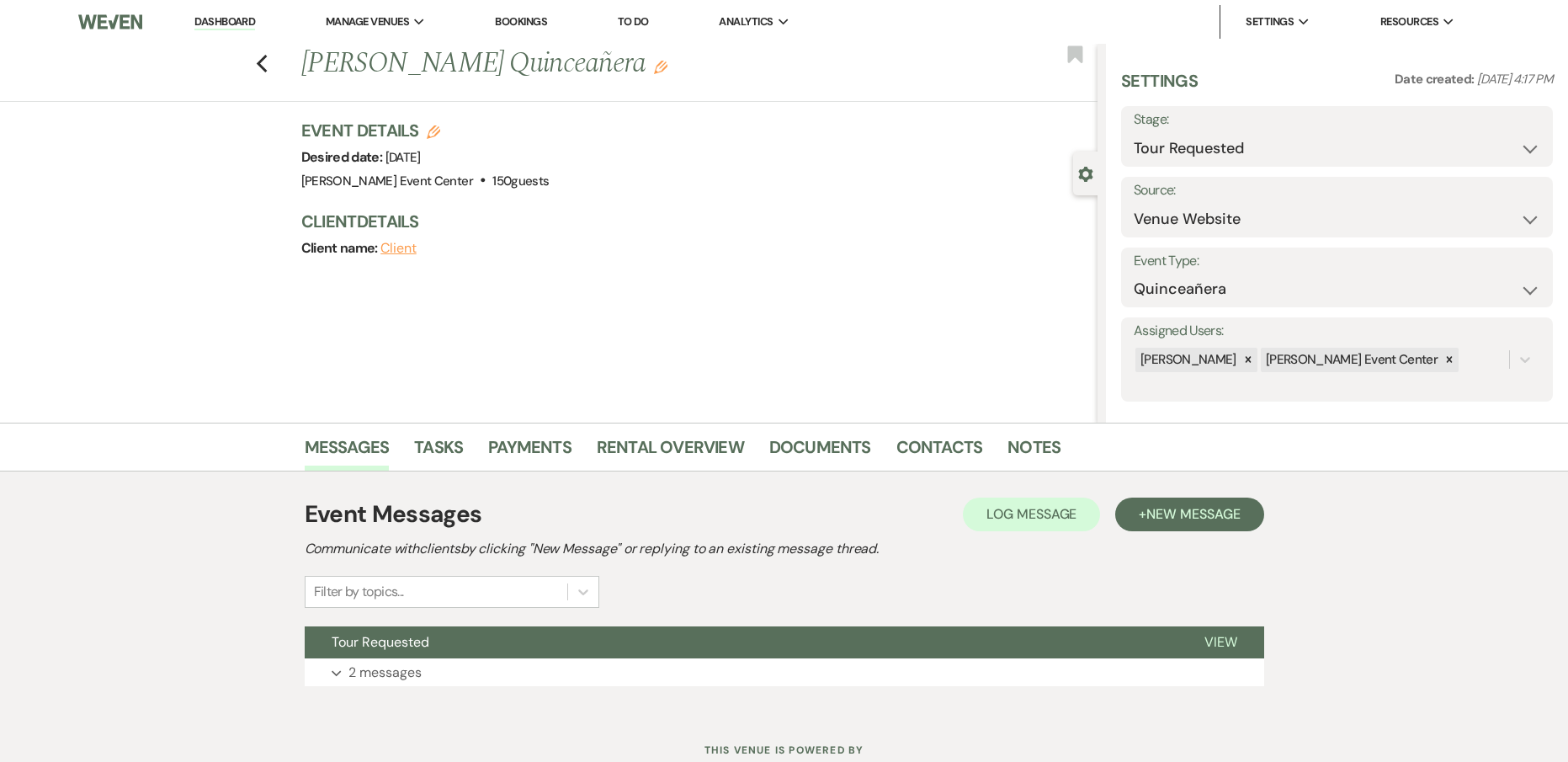
select select "2"
select select "5"
select select "15"
click at [267, 61] on use "button" at bounding box center [261, 64] width 11 height 19
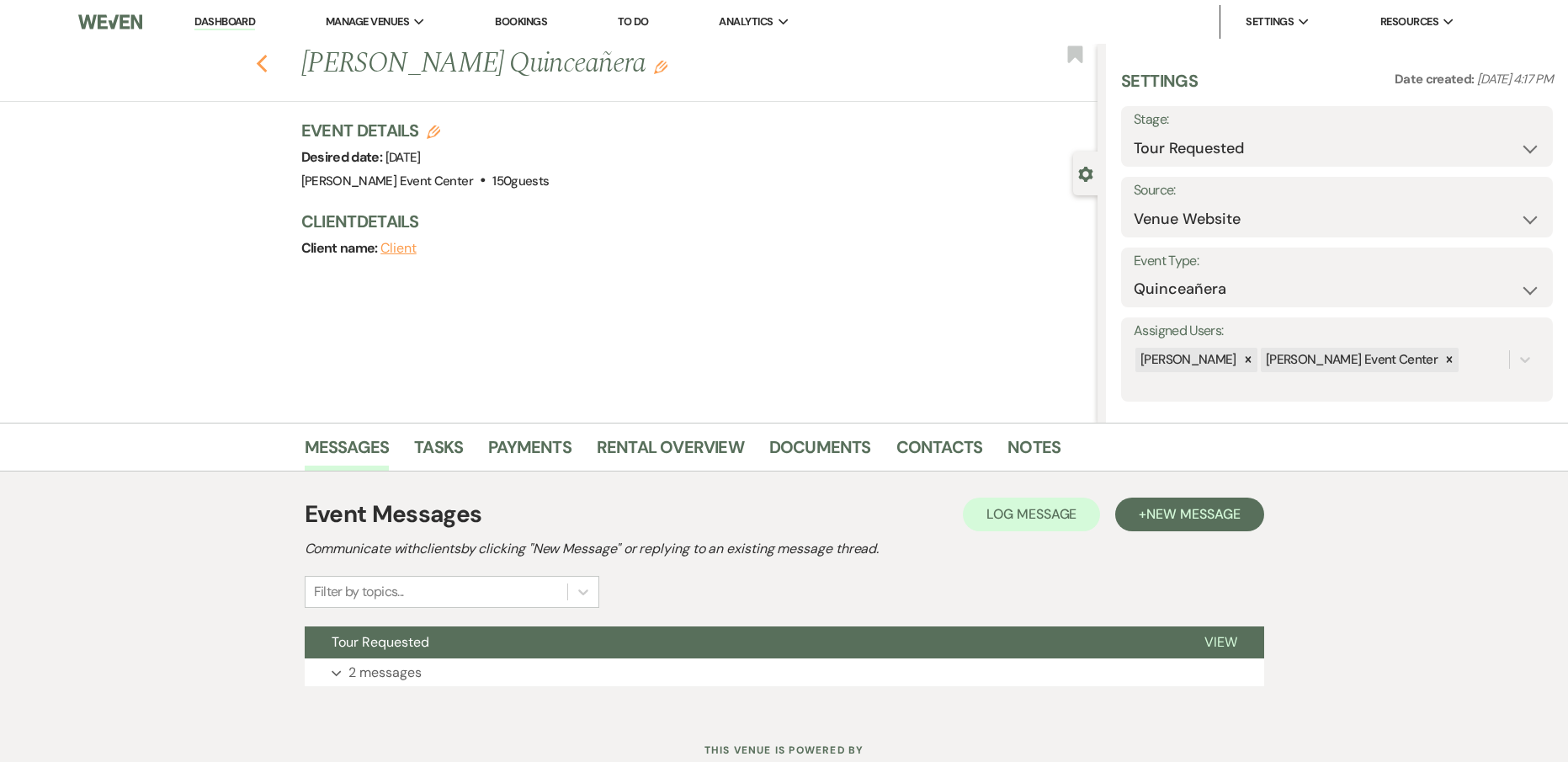
select select "2"
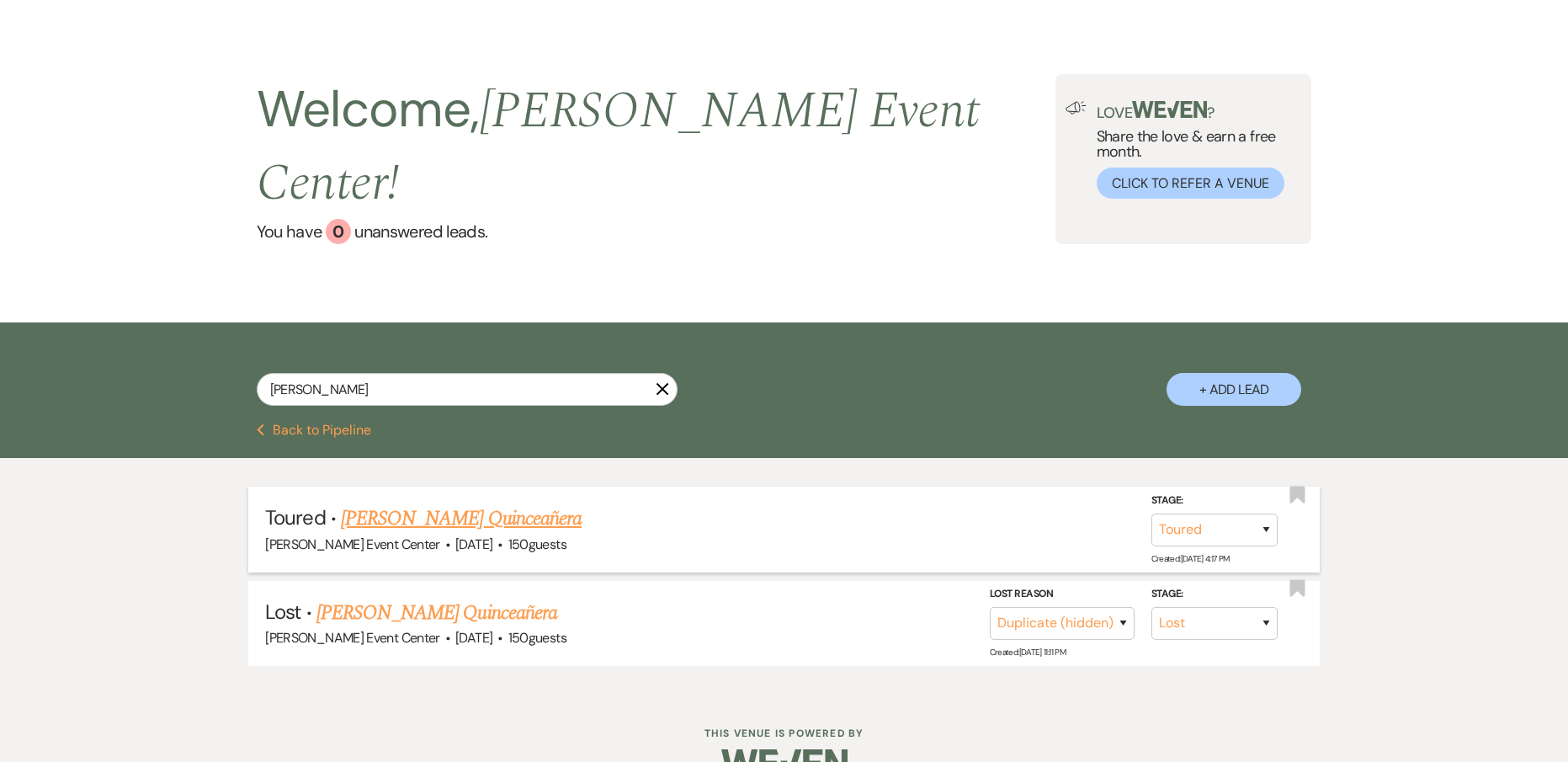
click at [380, 503] on link "[PERSON_NAME] Quinceañera" at bounding box center [461, 518] width 241 height 30
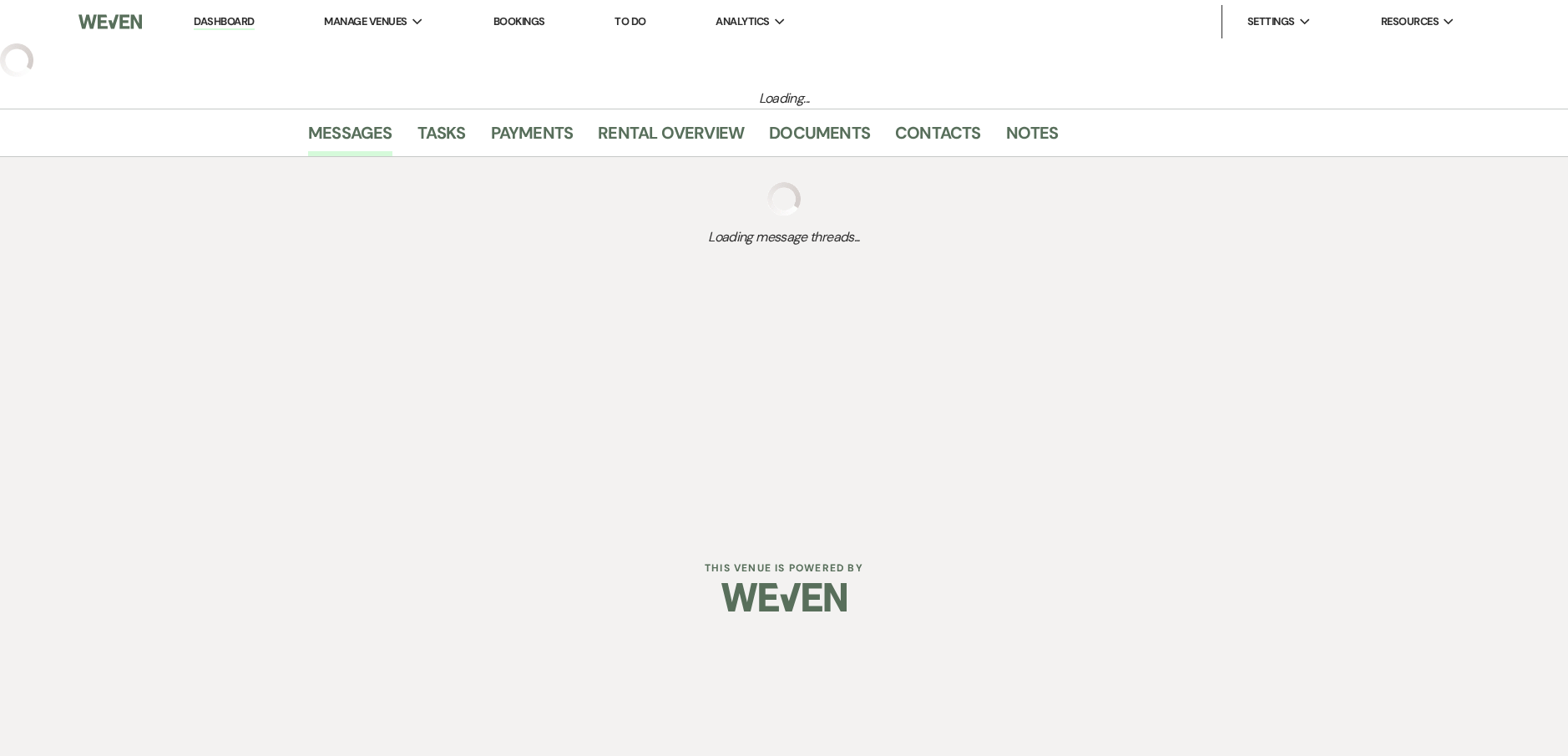
select select "5"
select select "15"
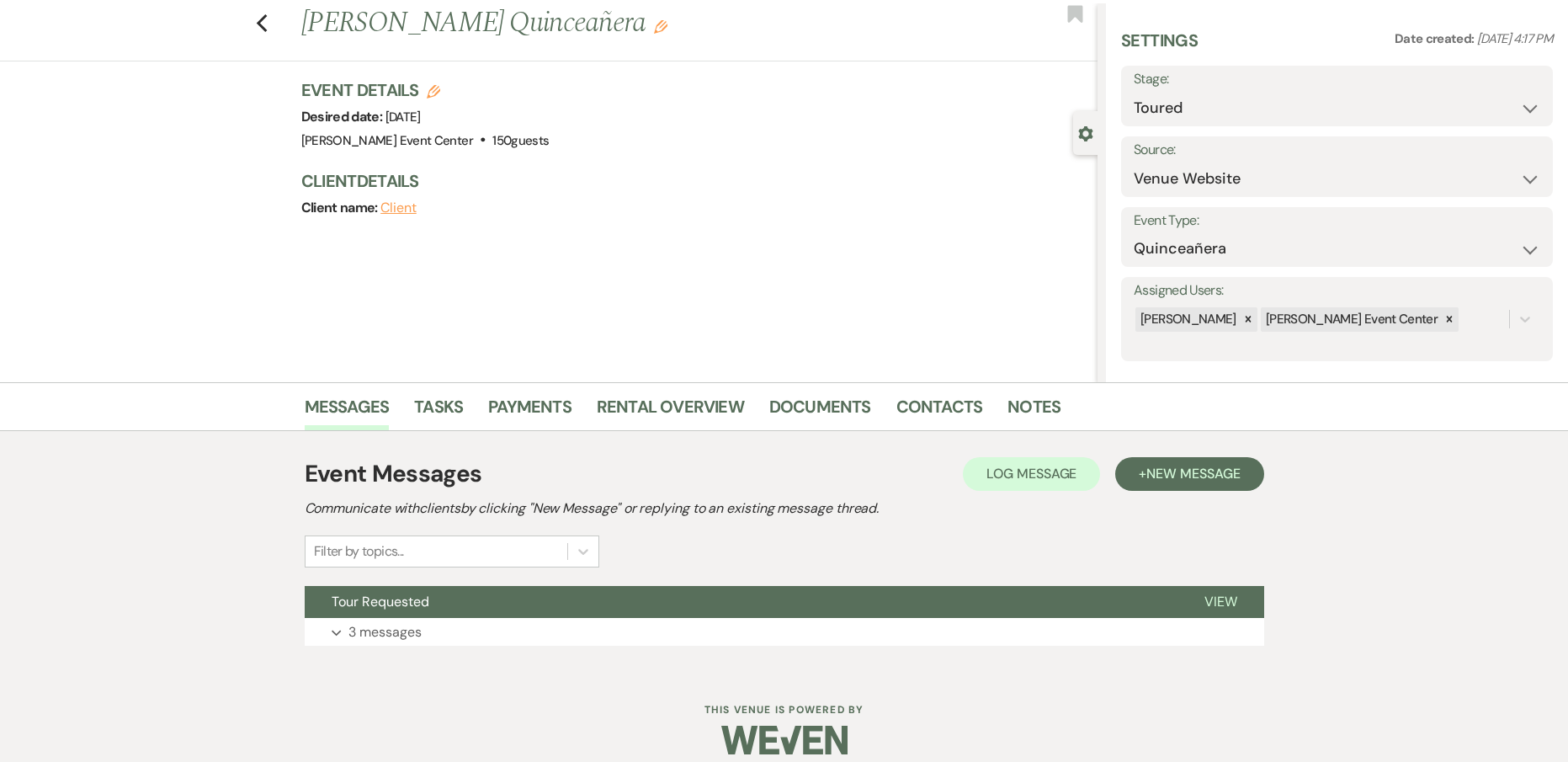
scroll to position [58, 0]
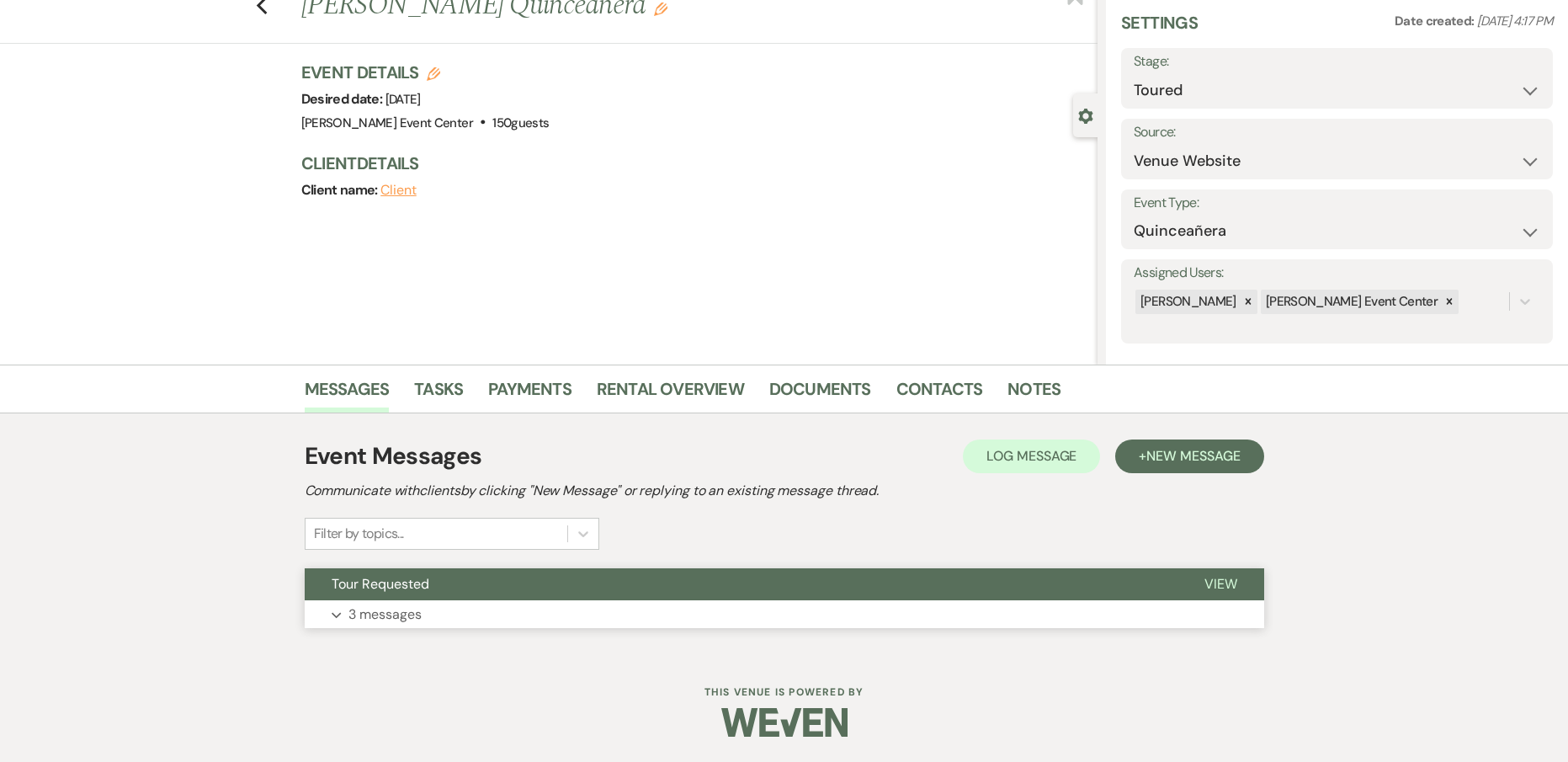
click at [393, 594] on button "Tour Requested" at bounding box center [741, 584] width 873 height 32
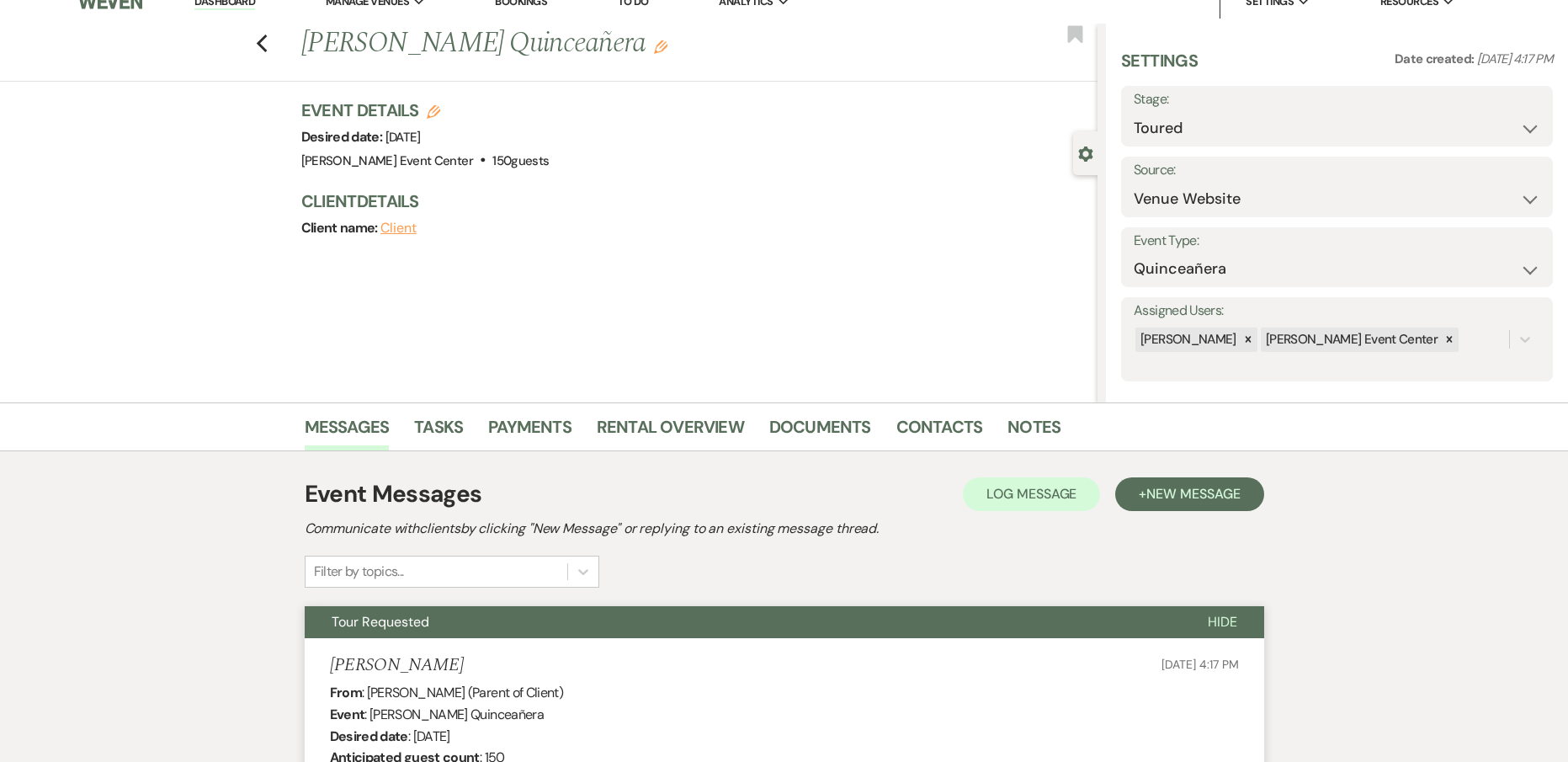
scroll to position [0, 0]
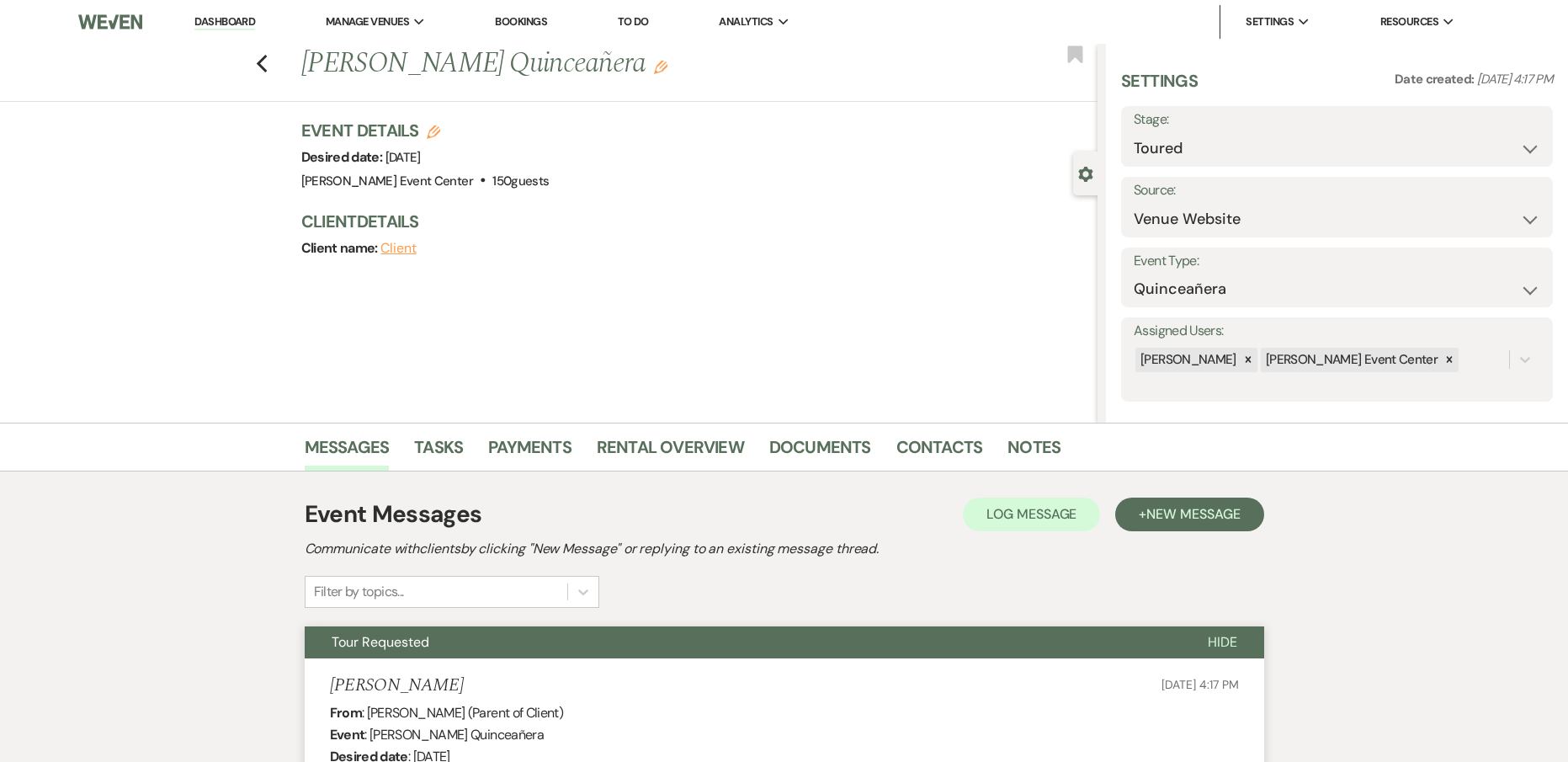
click at [261, 75] on div "Previous [PERSON_NAME] Quinceañera Edit Bookmark" at bounding box center [545, 73] width 1106 height 58
click at [268, 68] on icon "Previous" at bounding box center [261, 63] width 12 height 20
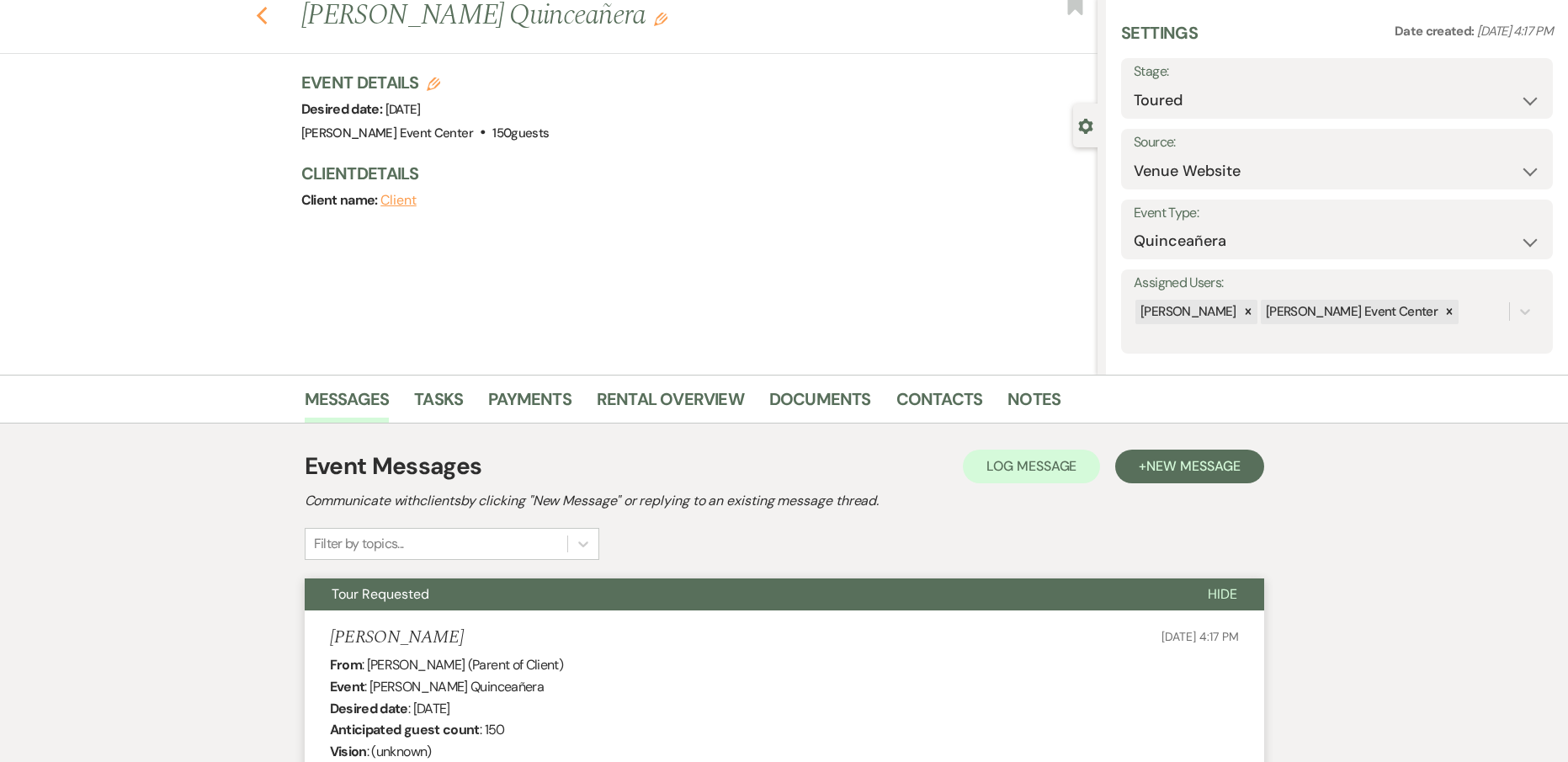
select select "5"
select select "8"
select select "4"
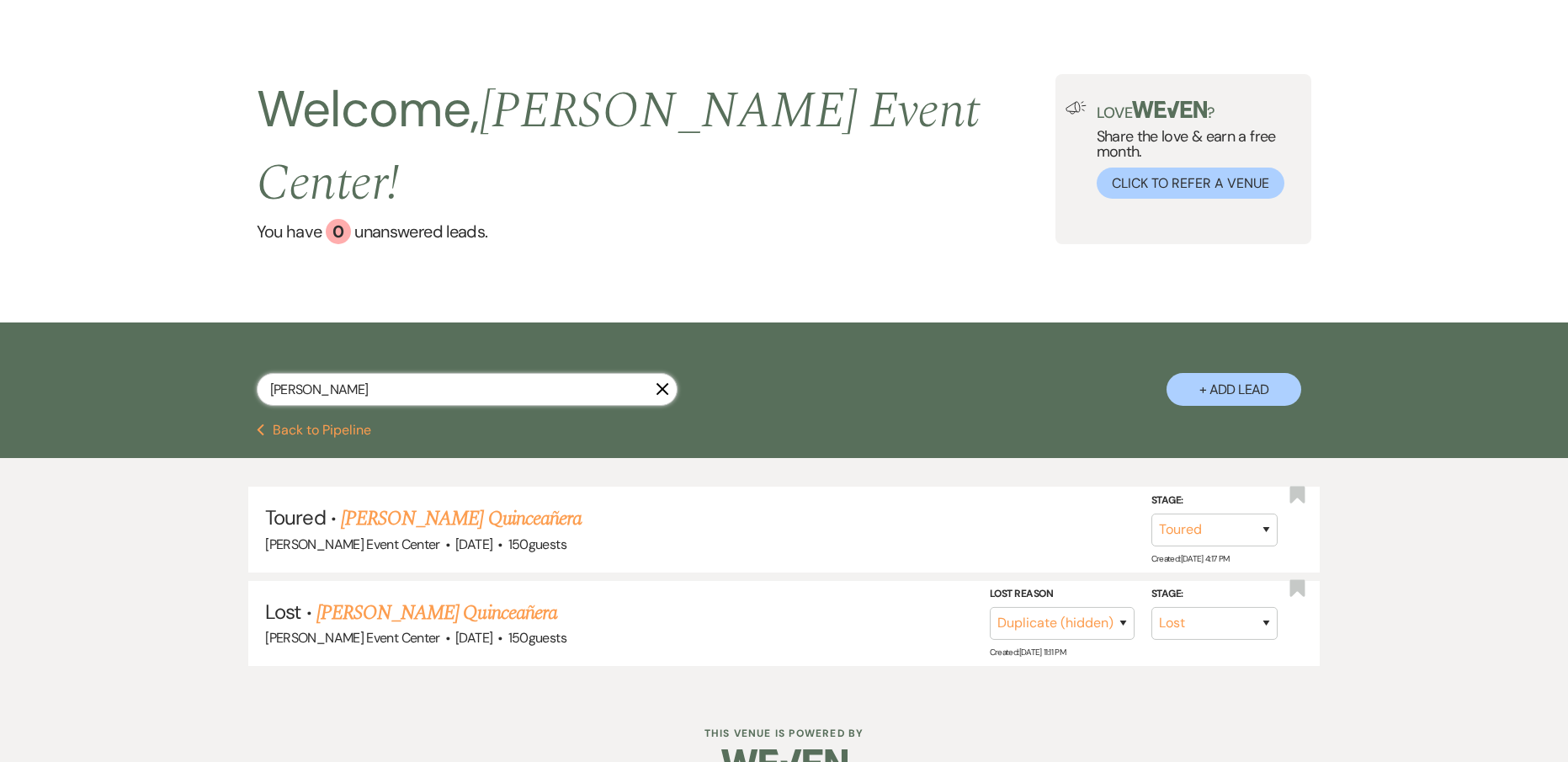
drag, startPoint x: 363, startPoint y: 351, endPoint x: 204, endPoint y: 317, distance: 162.6
click at [219, 331] on div "[PERSON_NAME] X + Add Lead" at bounding box center [784, 375] width 1212 height 88
